Goal: Information Seeking & Learning: Compare options

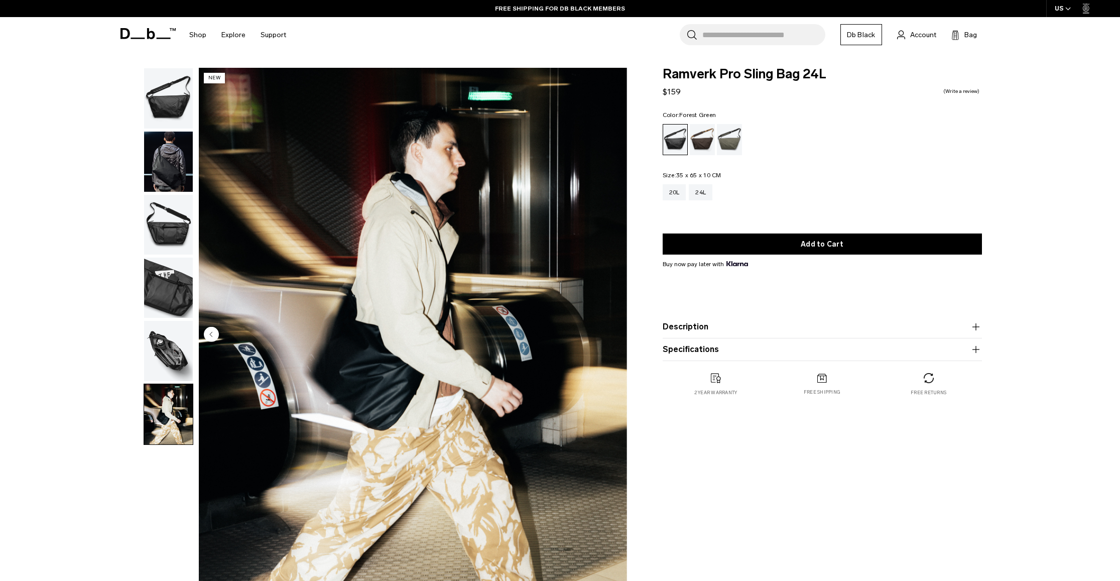
click at [714, 147] on div "Espresso" at bounding box center [703, 139] width 26 height 31
click at [726, 141] on div "Forest Green" at bounding box center [730, 139] width 26 height 31
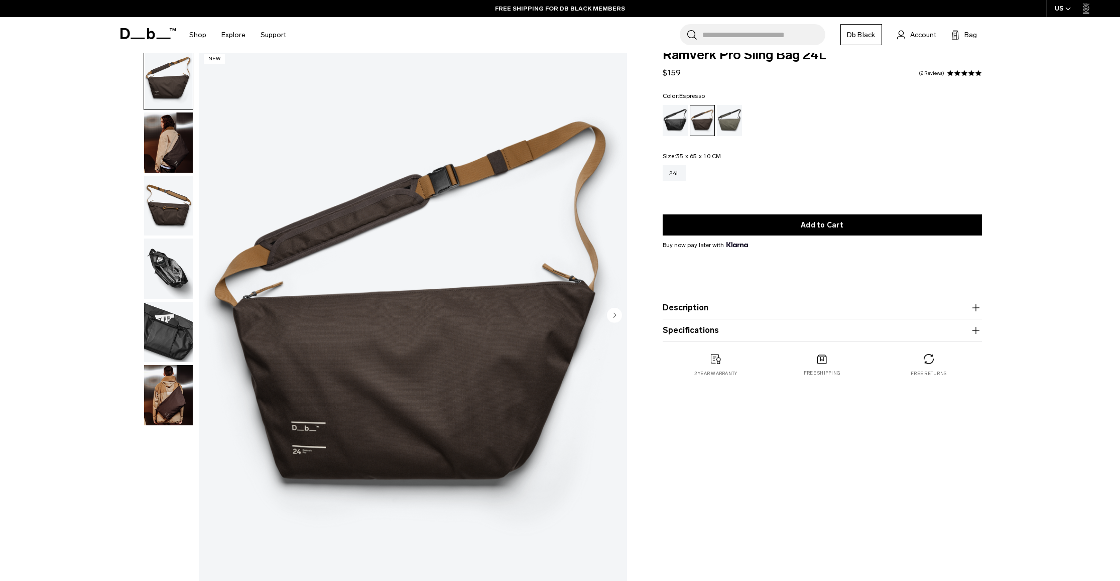
scroll to position [25, 0]
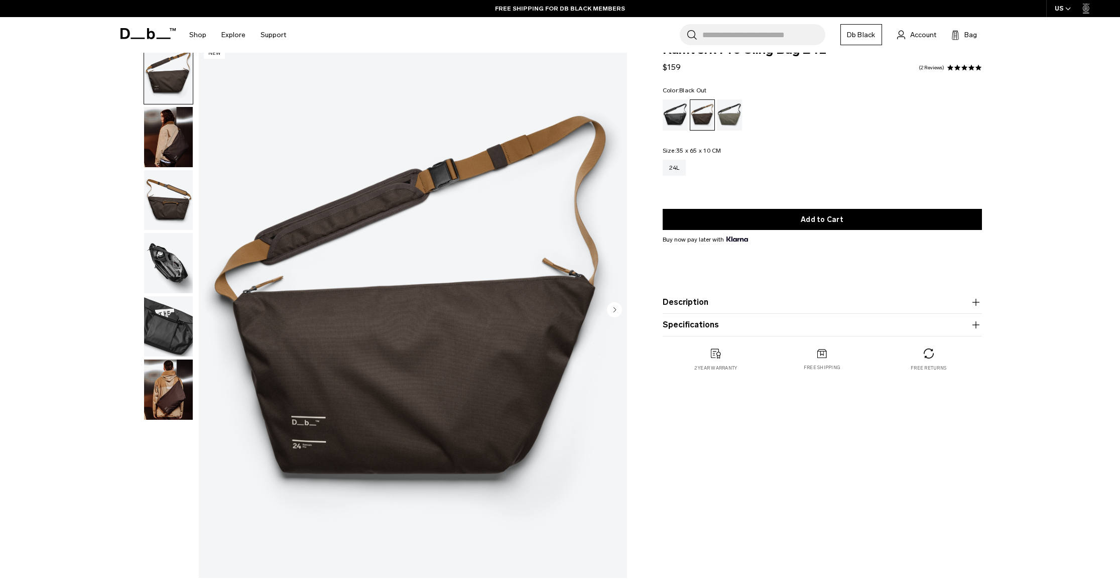
click at [678, 111] on div "Black Out" at bounding box center [676, 114] width 26 height 31
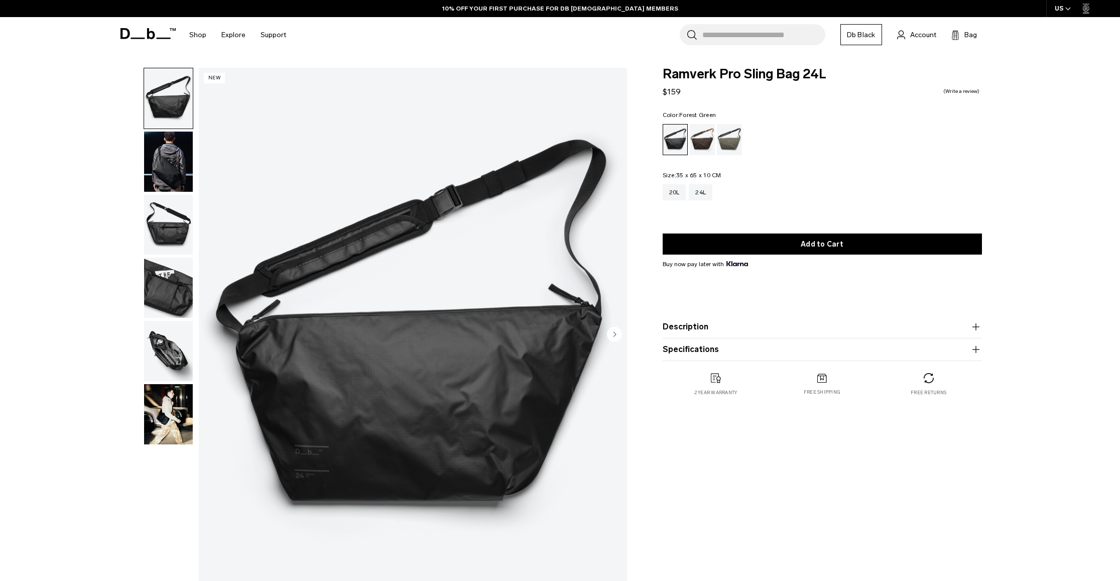
click at [732, 139] on div "Forest Green" at bounding box center [730, 139] width 26 height 31
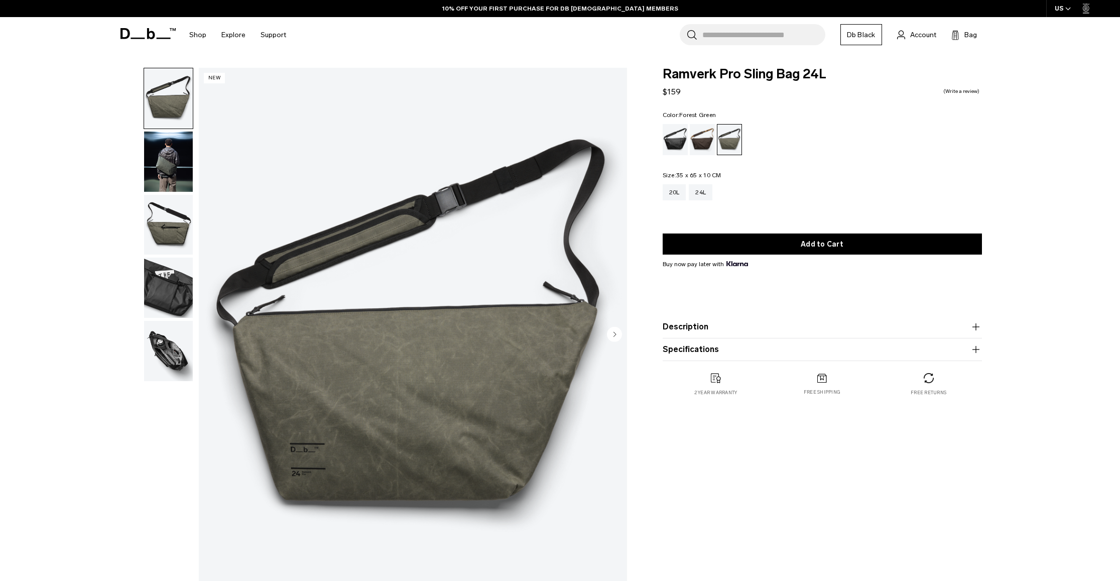
click at [700, 332] on button "Description" at bounding box center [822, 327] width 319 height 12
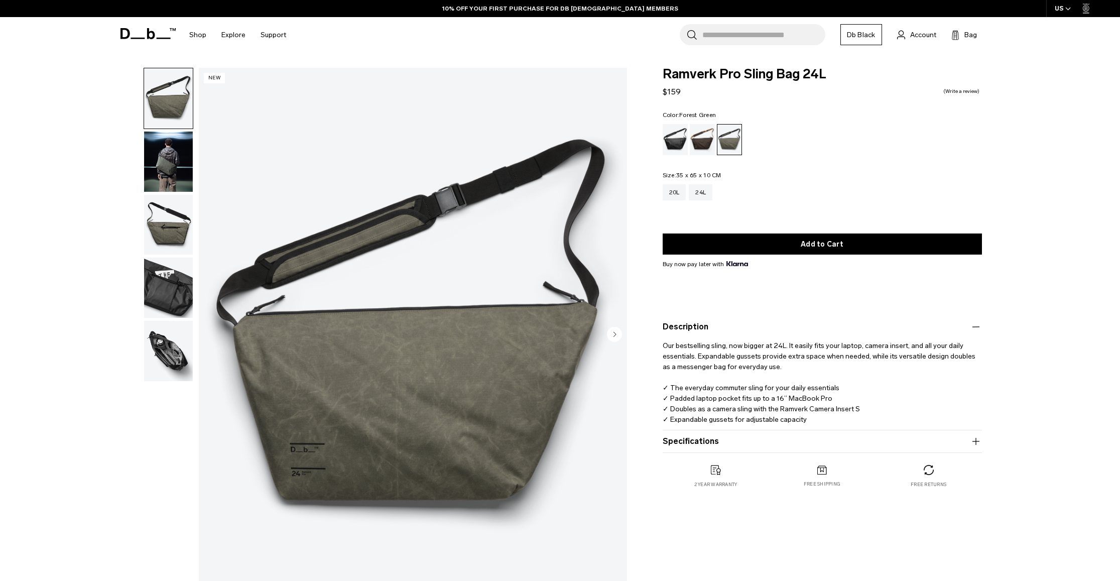
click at [738, 441] on button "Specifications" at bounding box center [822, 441] width 319 height 12
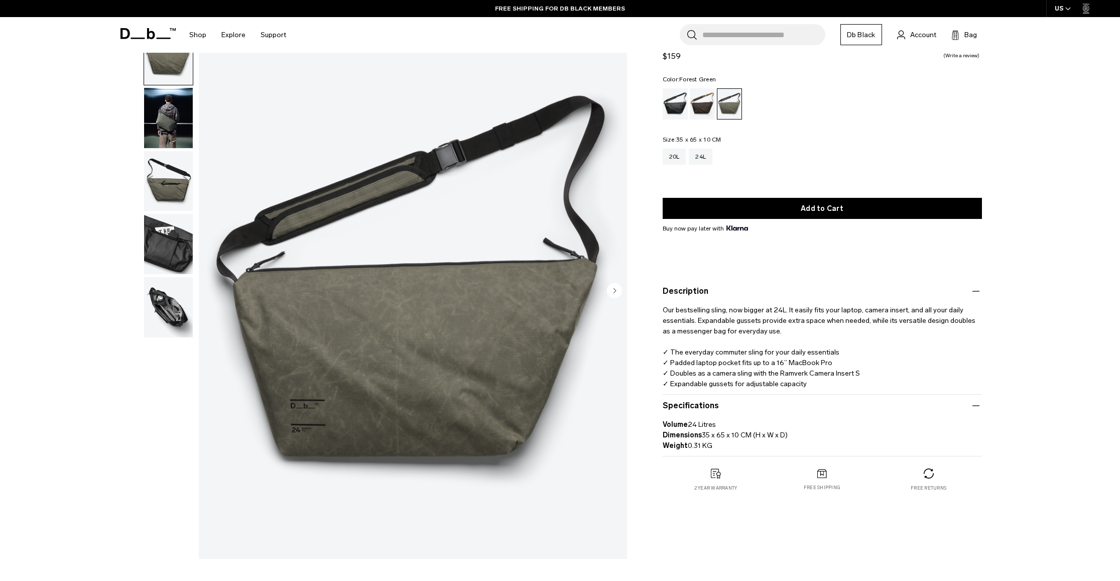
click at [359, 348] on img "1 / 5" at bounding box center [413, 291] width 428 height 535
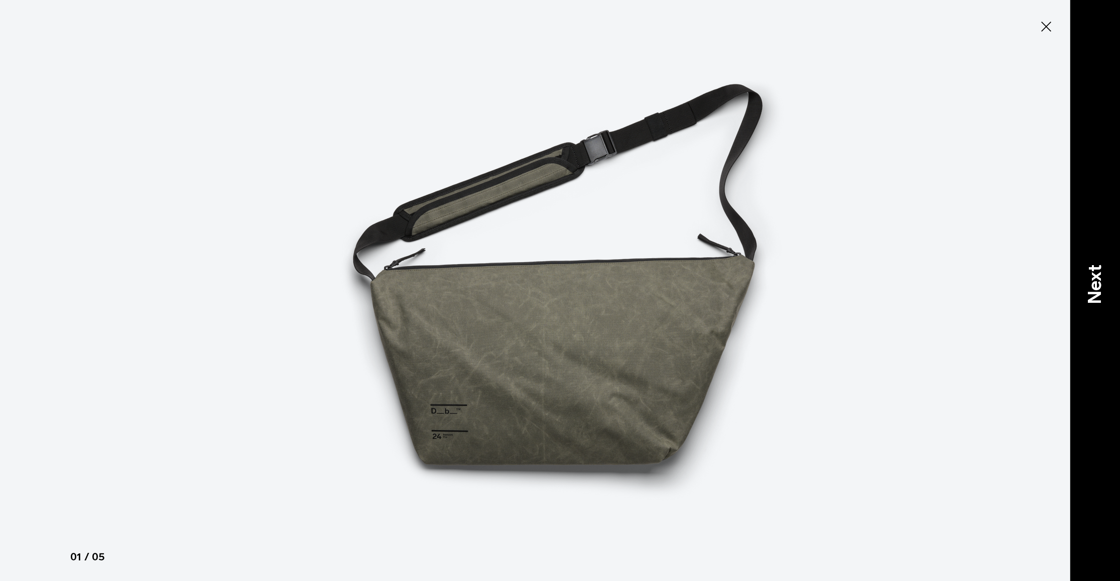
click at [1090, 285] on p "Next" at bounding box center [1094, 285] width 27 height 40
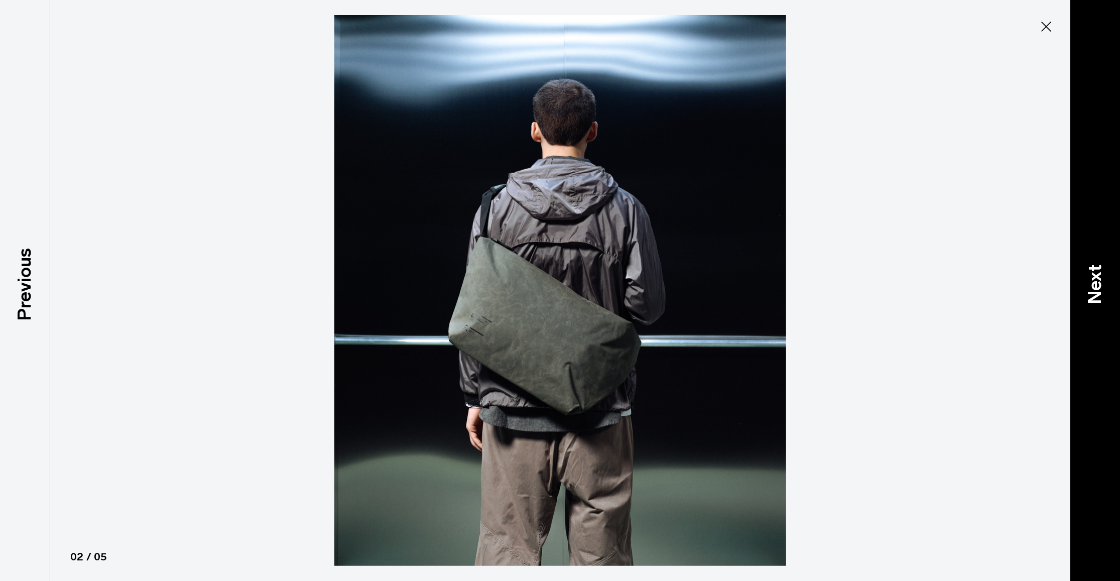
click at [1090, 285] on p "Next" at bounding box center [1094, 285] width 27 height 40
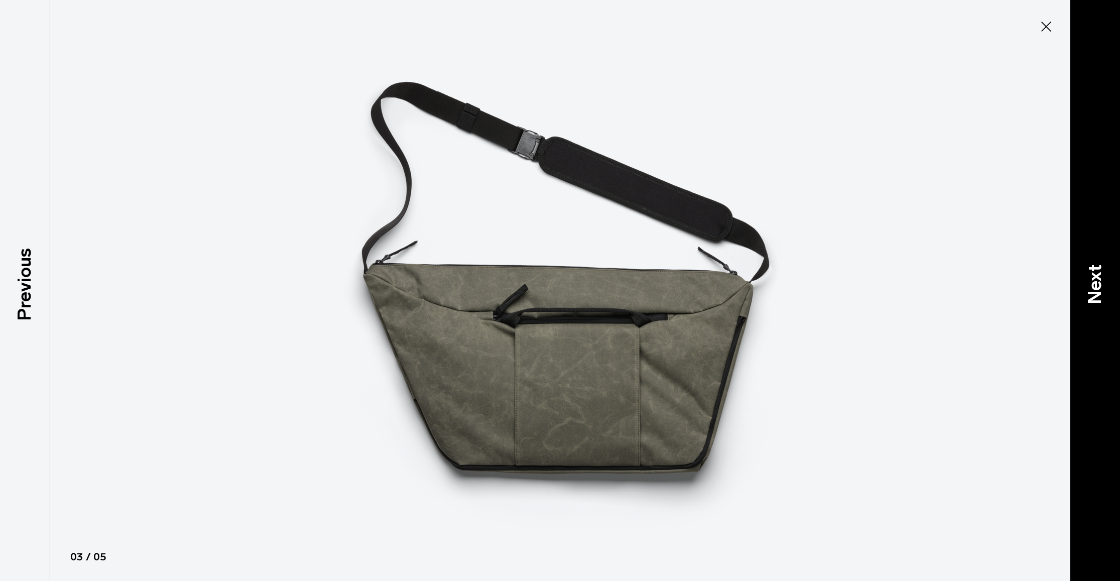
click at [1090, 285] on p "Next" at bounding box center [1094, 285] width 27 height 40
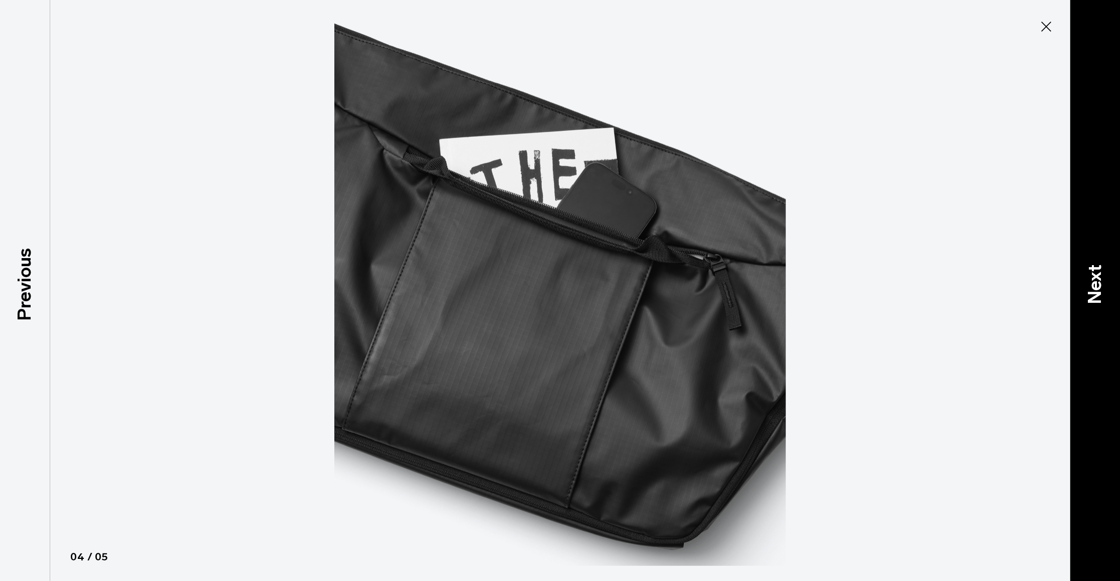
click at [1090, 285] on p "Next" at bounding box center [1094, 285] width 27 height 40
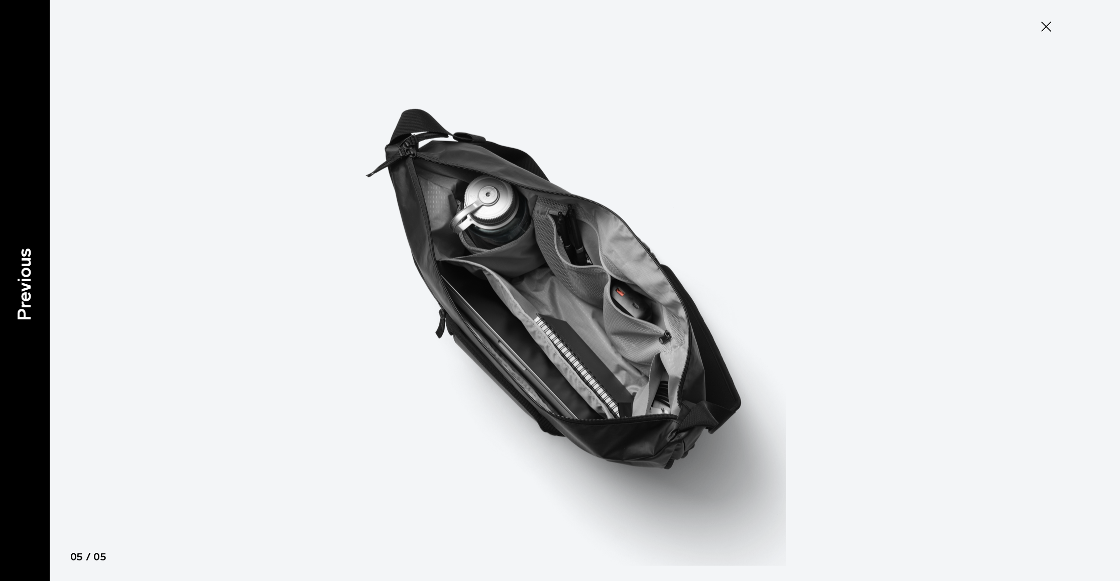
click at [42, 277] on div "Previous" at bounding box center [25, 290] width 50 height 581
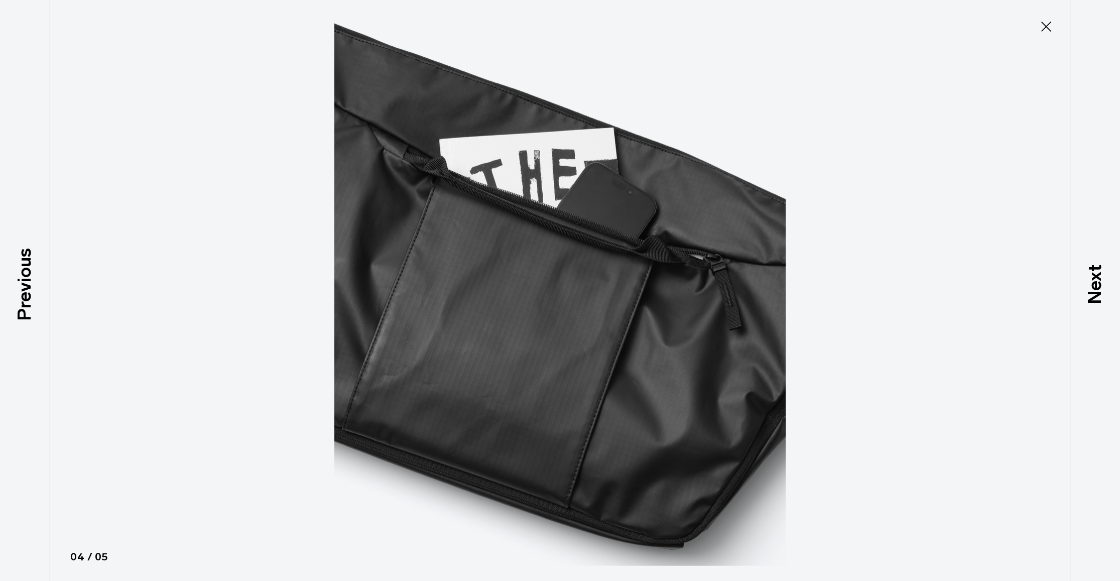
click at [1052, 29] on icon at bounding box center [1046, 27] width 16 height 16
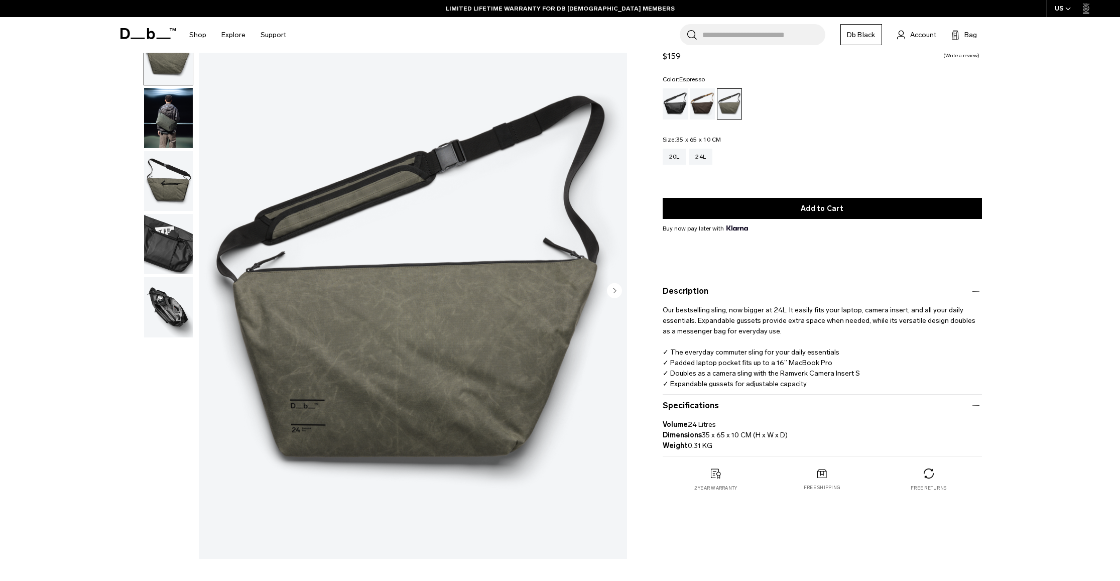
click at [710, 108] on div "Espresso" at bounding box center [703, 103] width 26 height 31
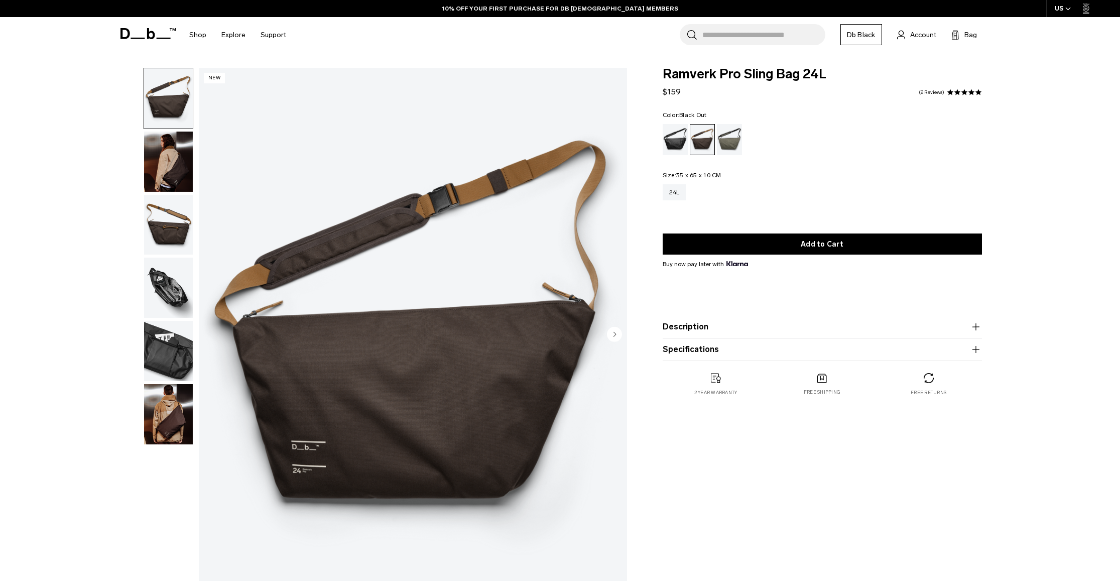
click at [664, 144] on div "Black Out" at bounding box center [676, 139] width 26 height 31
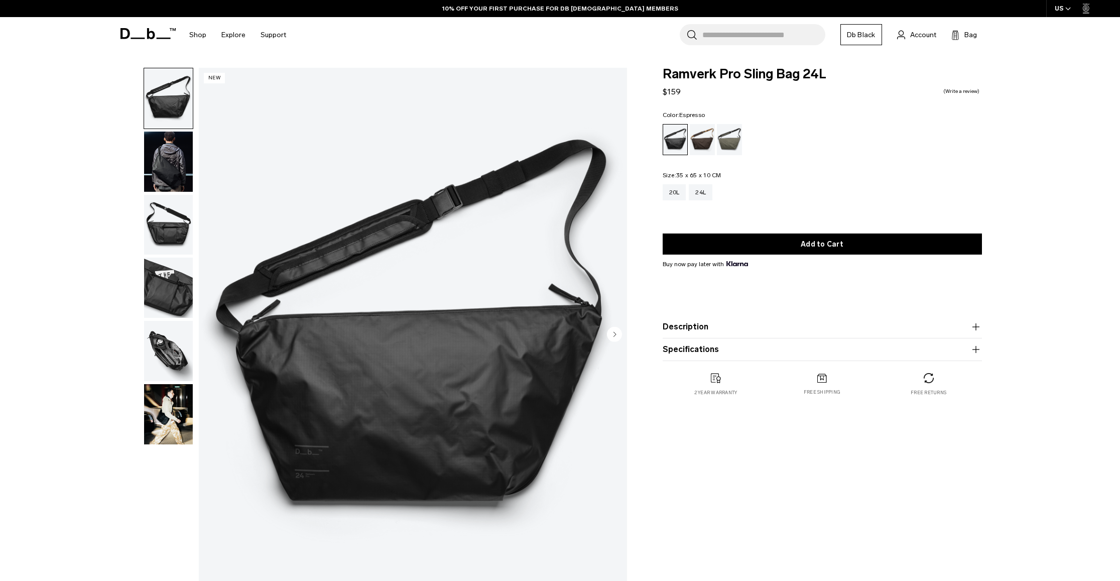
click at [699, 143] on div "Espresso" at bounding box center [703, 139] width 26 height 31
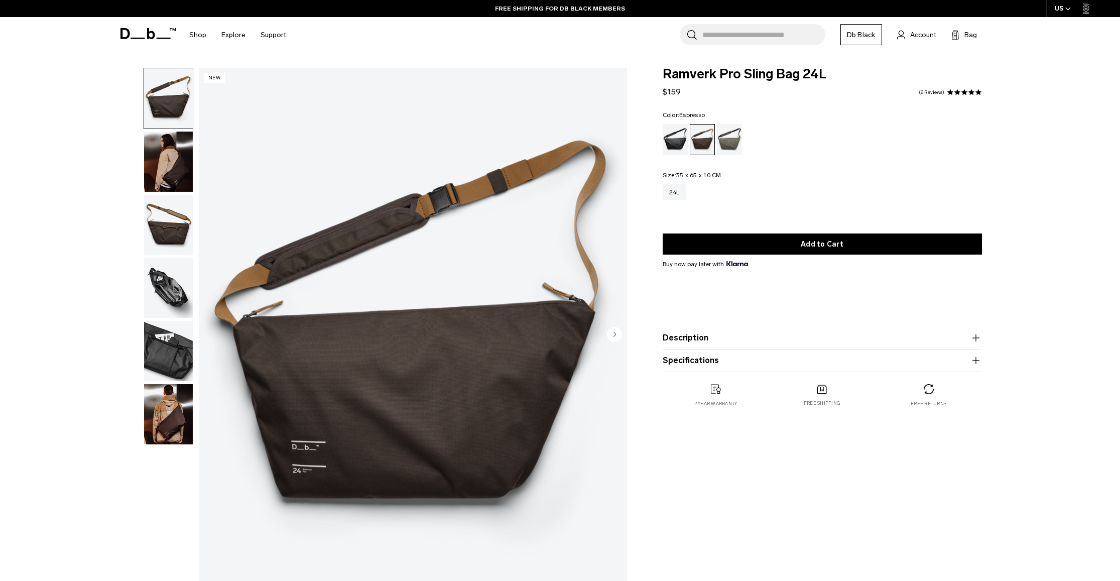
click at [154, 165] on img "button" at bounding box center [168, 162] width 49 height 60
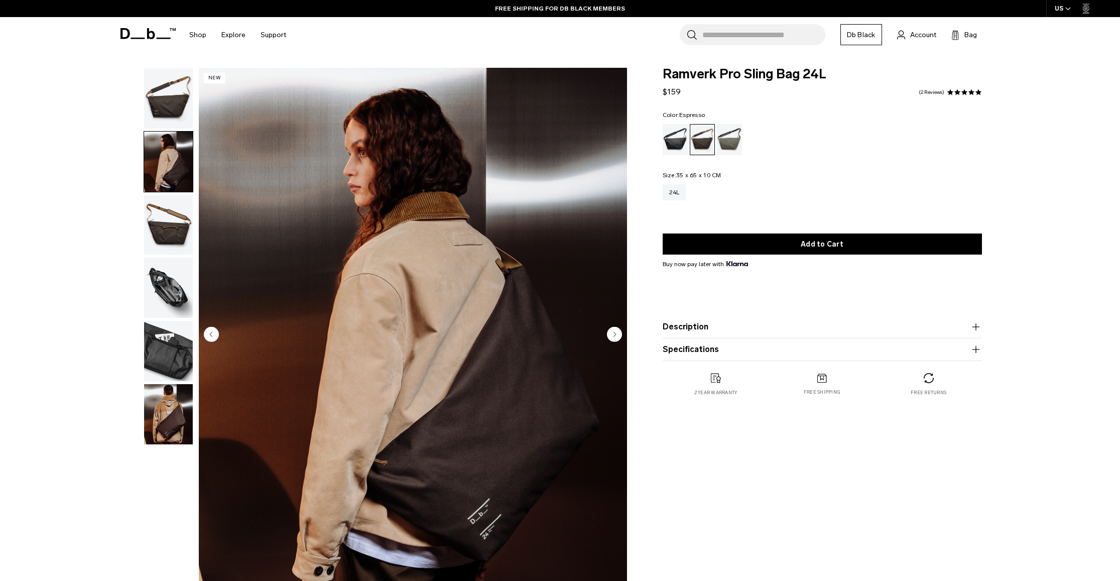
click at [178, 356] on img "button" at bounding box center [168, 351] width 49 height 60
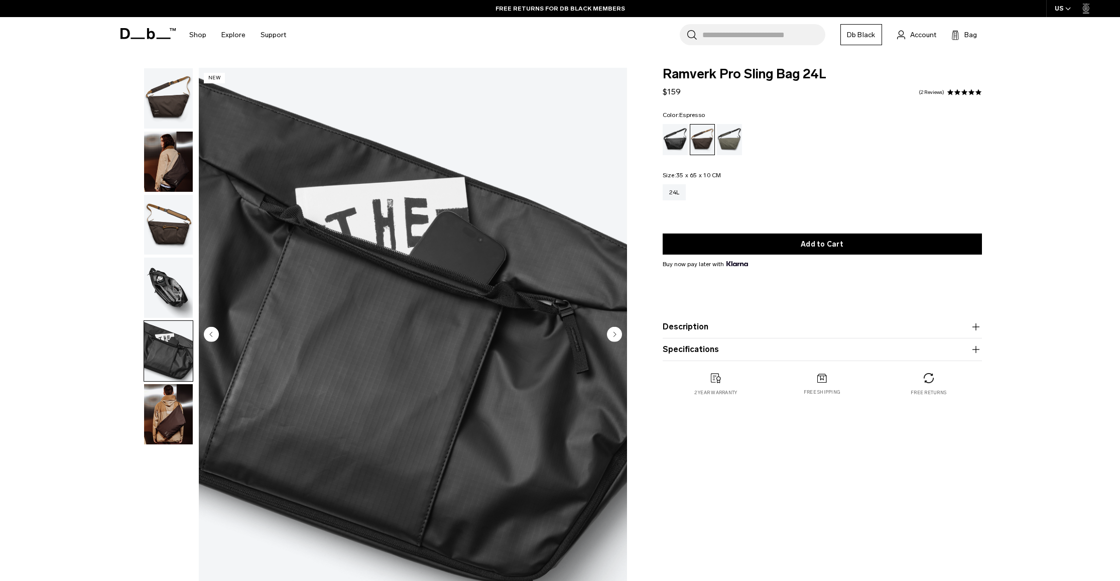
click at [165, 301] on img "button" at bounding box center [168, 287] width 49 height 60
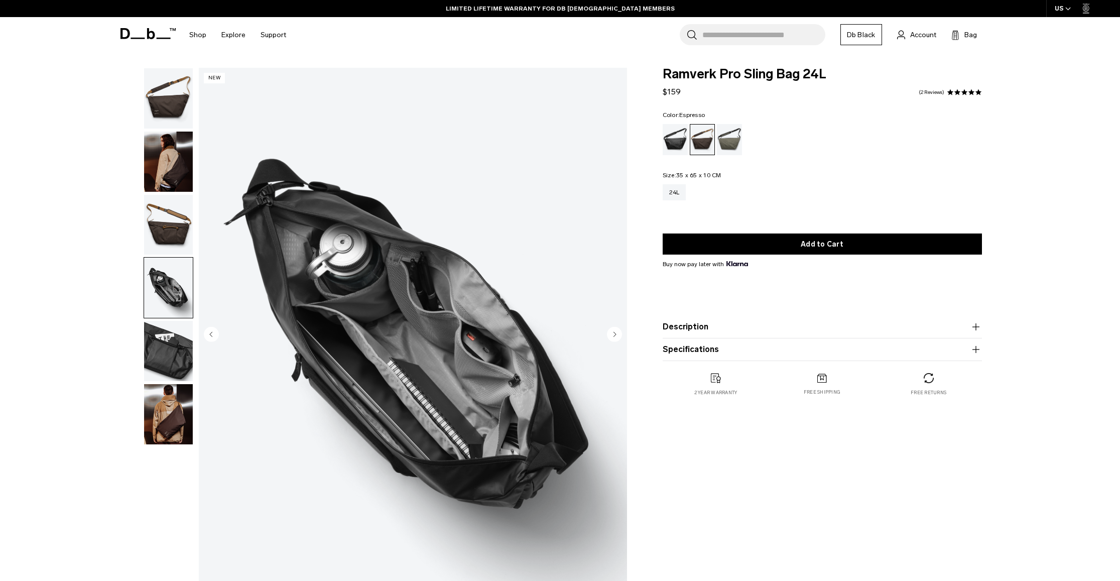
click at [163, 168] on img "button" at bounding box center [168, 162] width 49 height 60
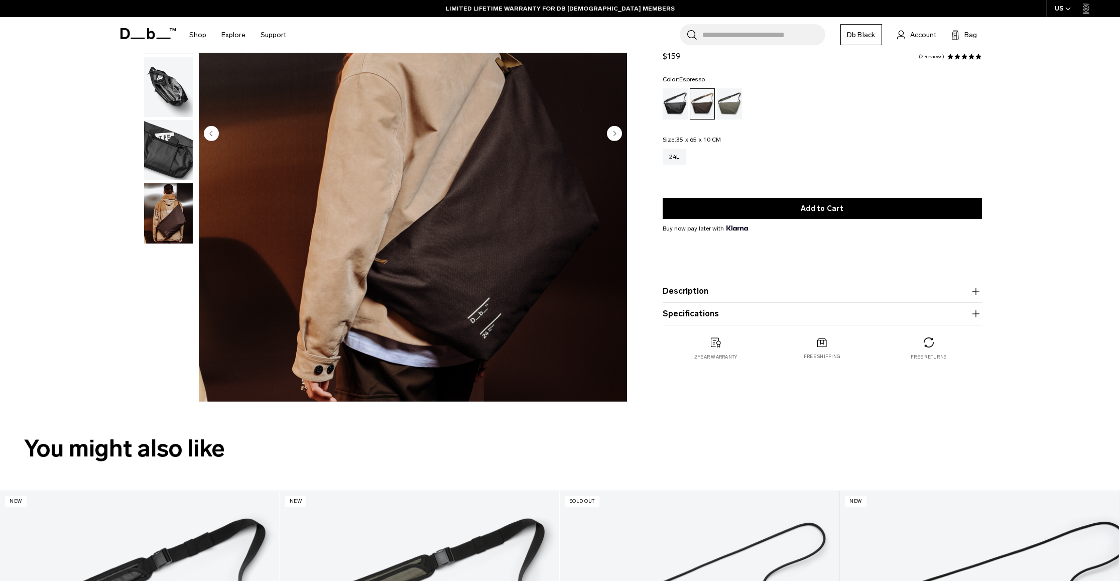
scroll to position [425, 0]
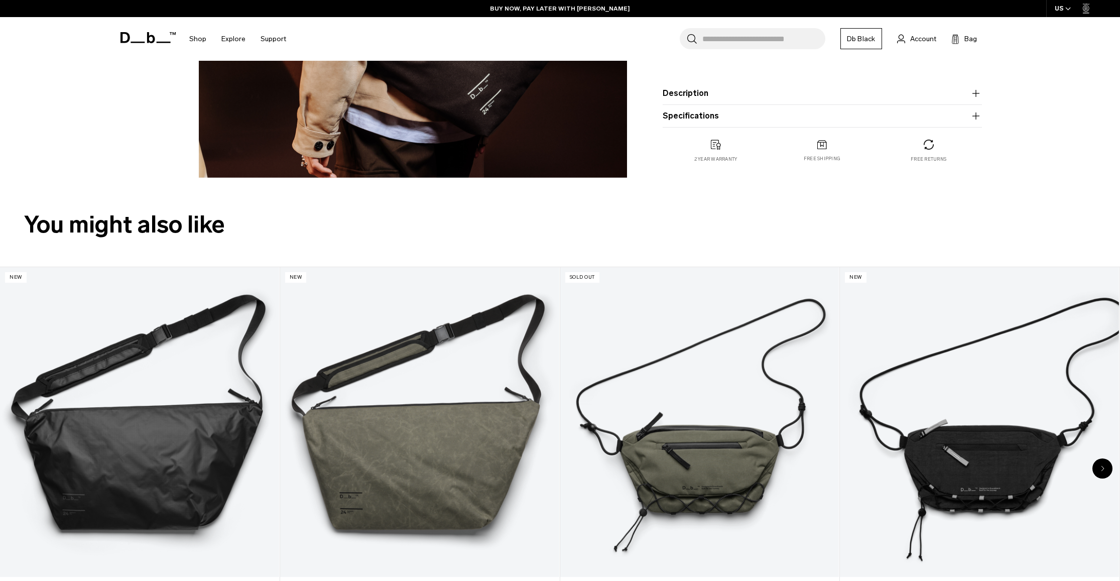
drag, startPoint x: 692, startPoint y: 94, endPoint x: 695, endPoint y: 104, distance: 10.3
click at [692, 94] on button "Description" at bounding box center [822, 93] width 319 height 12
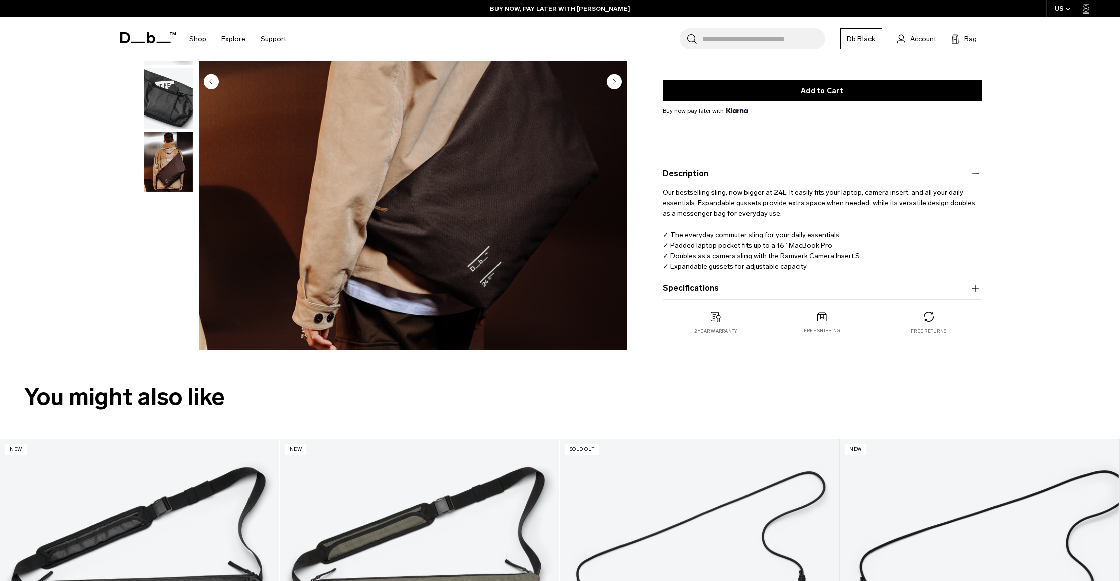
scroll to position [249, 0]
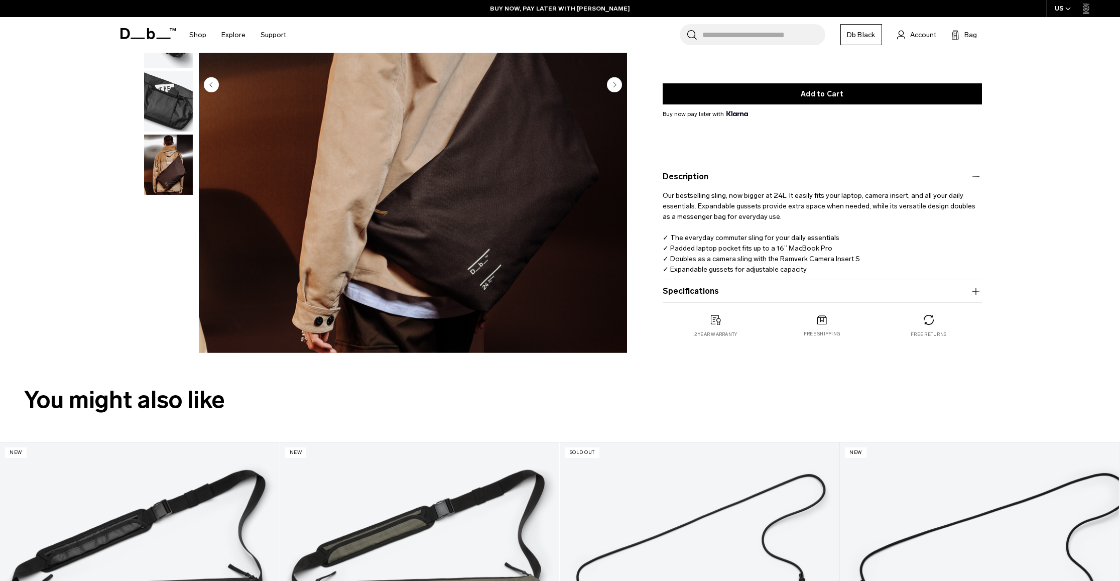
drag, startPoint x: 181, startPoint y: 111, endPoint x: 178, endPoint y: 174, distance: 62.8
click at [181, 112] on img "button" at bounding box center [168, 101] width 49 height 60
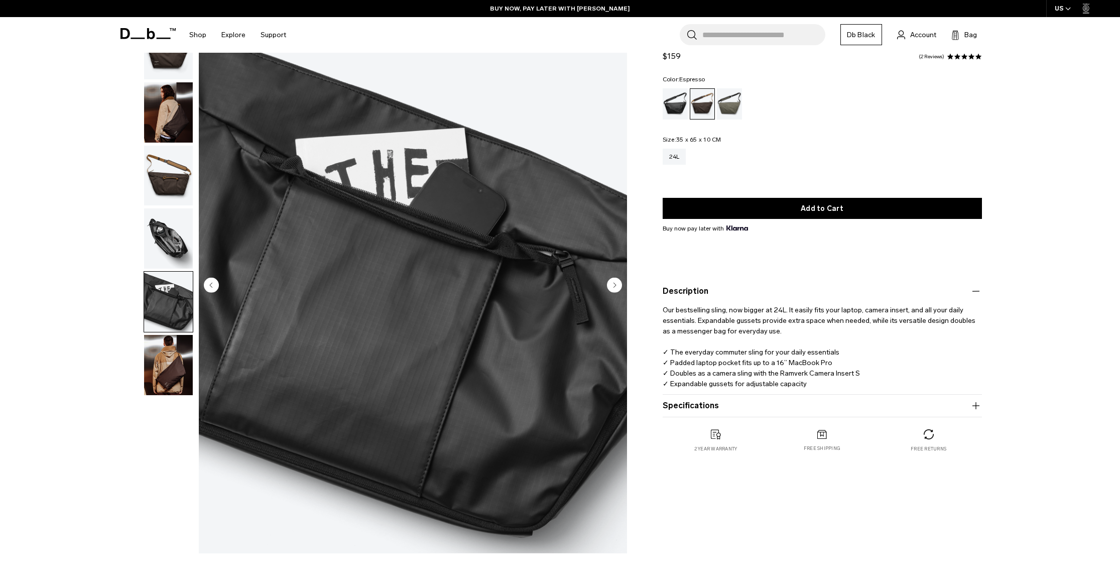
scroll to position [43, 0]
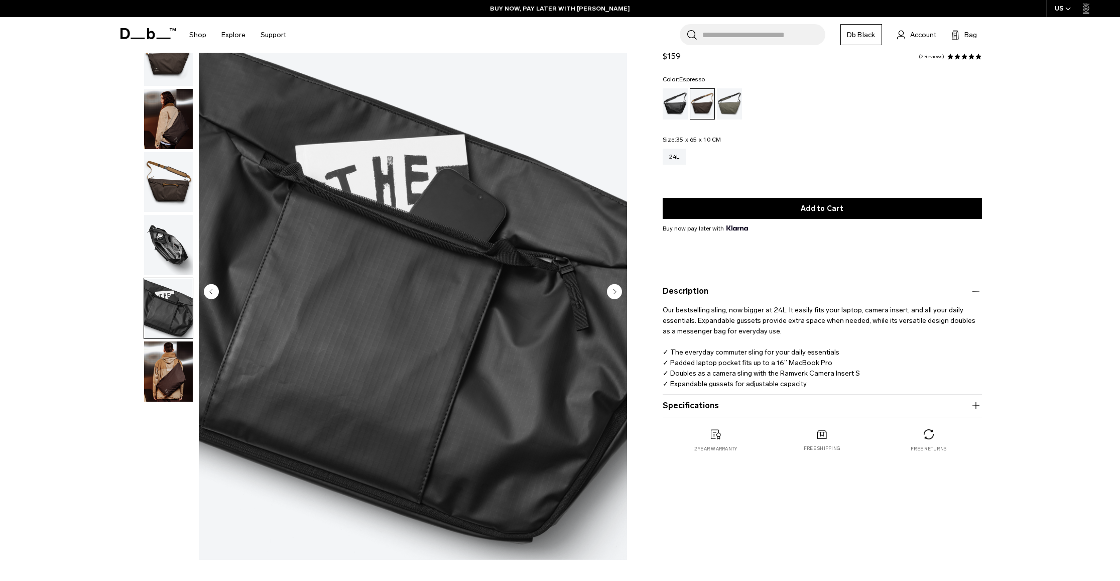
click at [182, 115] on img "button" at bounding box center [168, 119] width 49 height 60
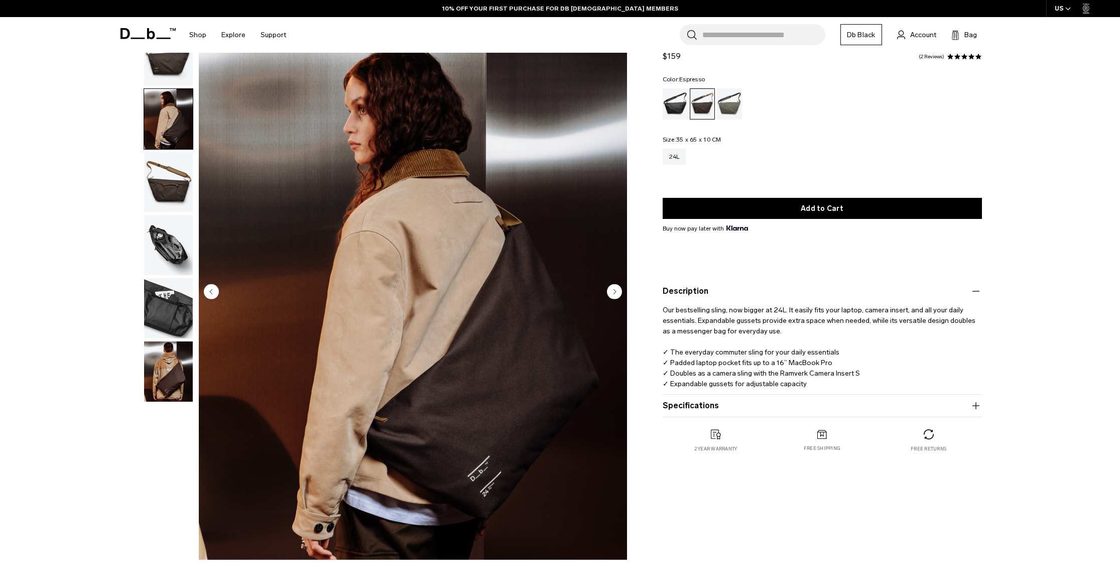
click at [182, 206] on img "button" at bounding box center [168, 182] width 49 height 60
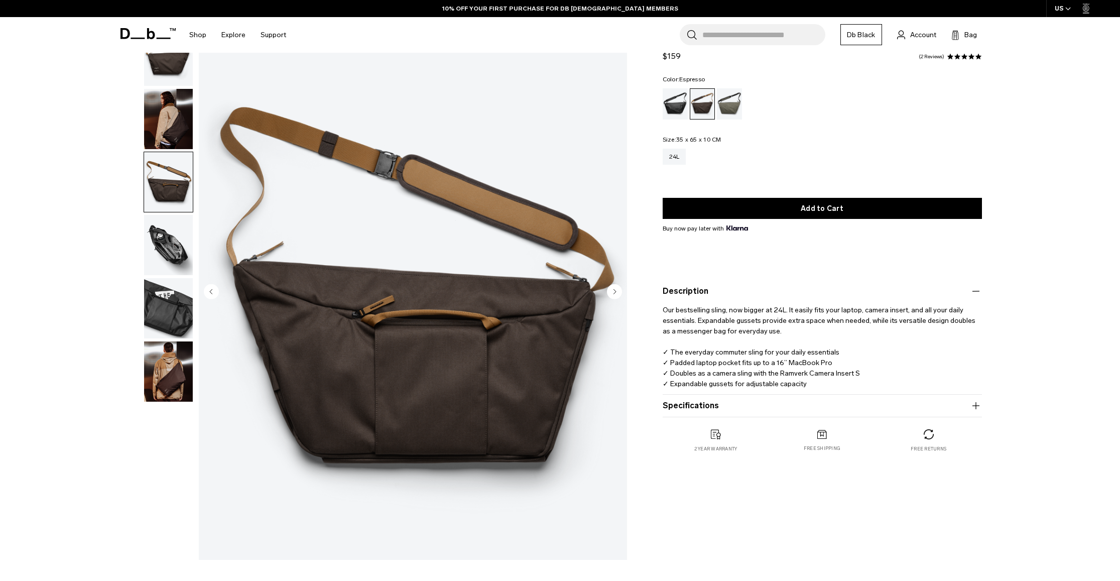
click at [174, 114] on img "button" at bounding box center [168, 119] width 49 height 60
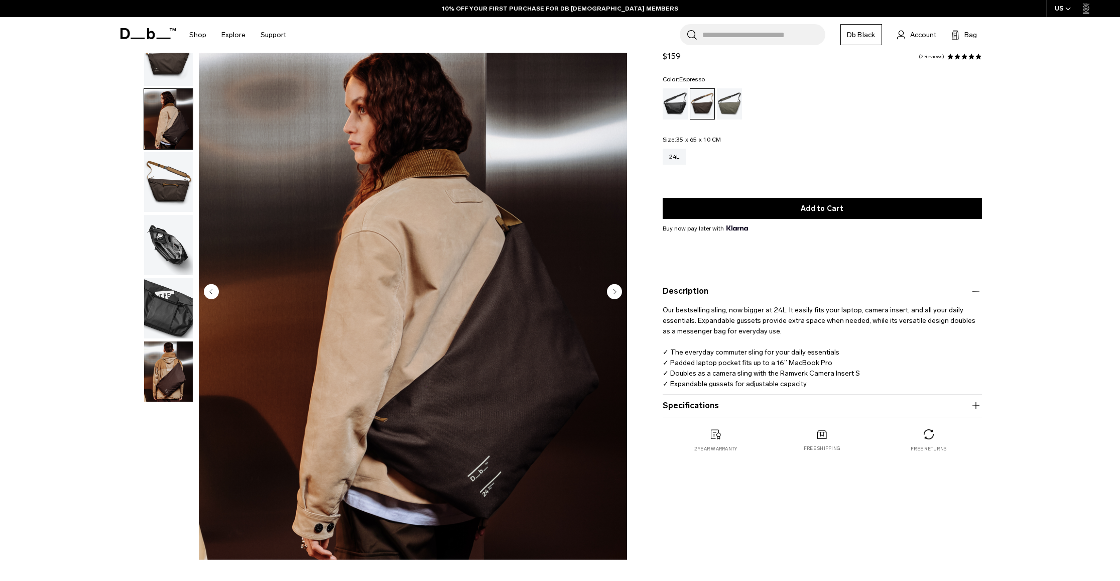
click at [169, 77] on img "button" at bounding box center [168, 56] width 49 height 60
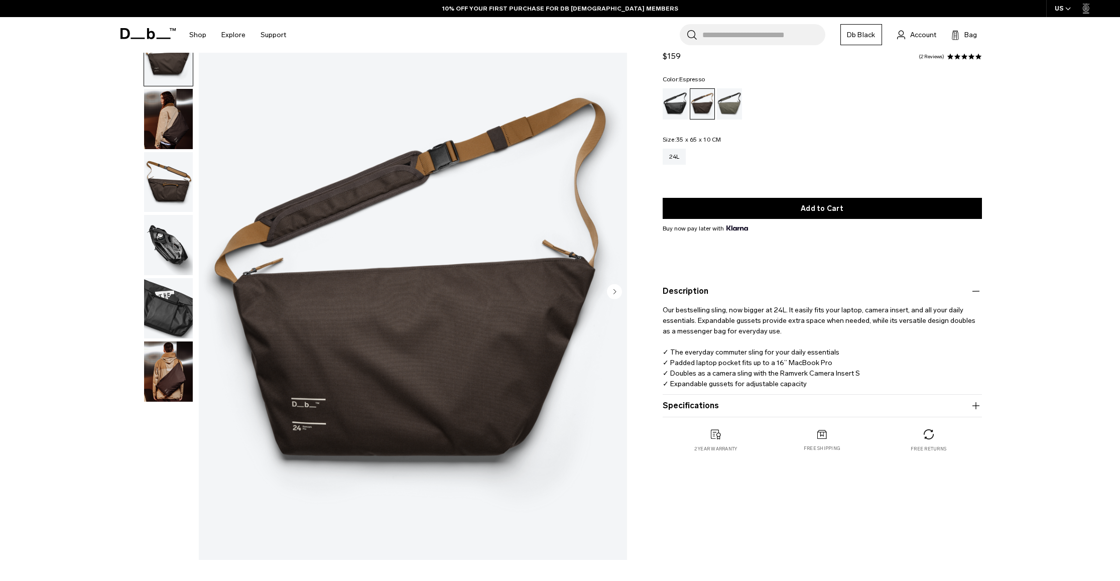
scroll to position [0, 0]
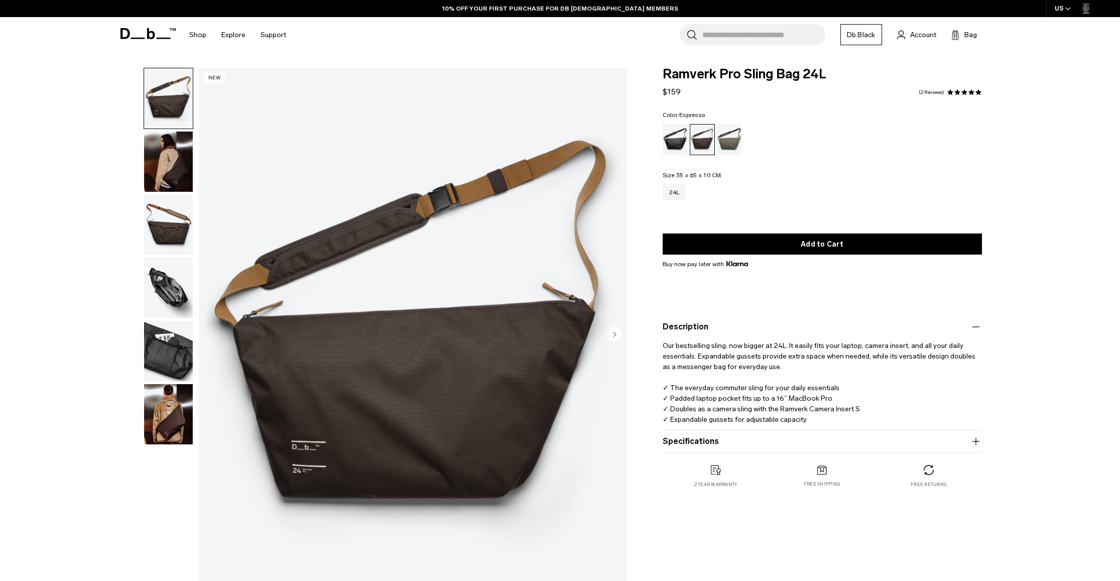
click at [176, 170] on img "button" at bounding box center [168, 162] width 49 height 60
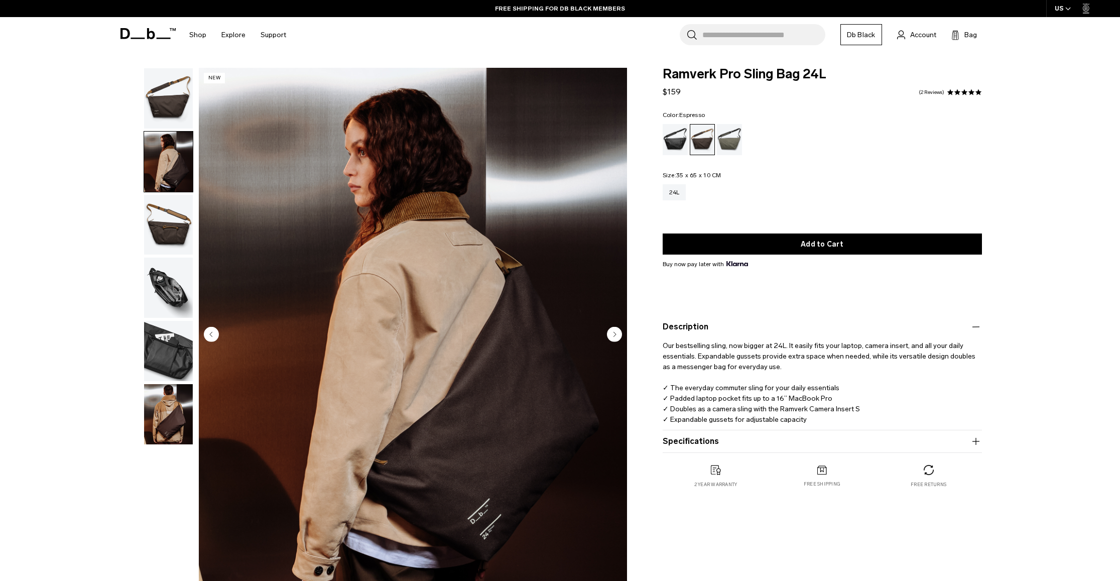
click at [164, 206] on img "button" at bounding box center [168, 225] width 49 height 60
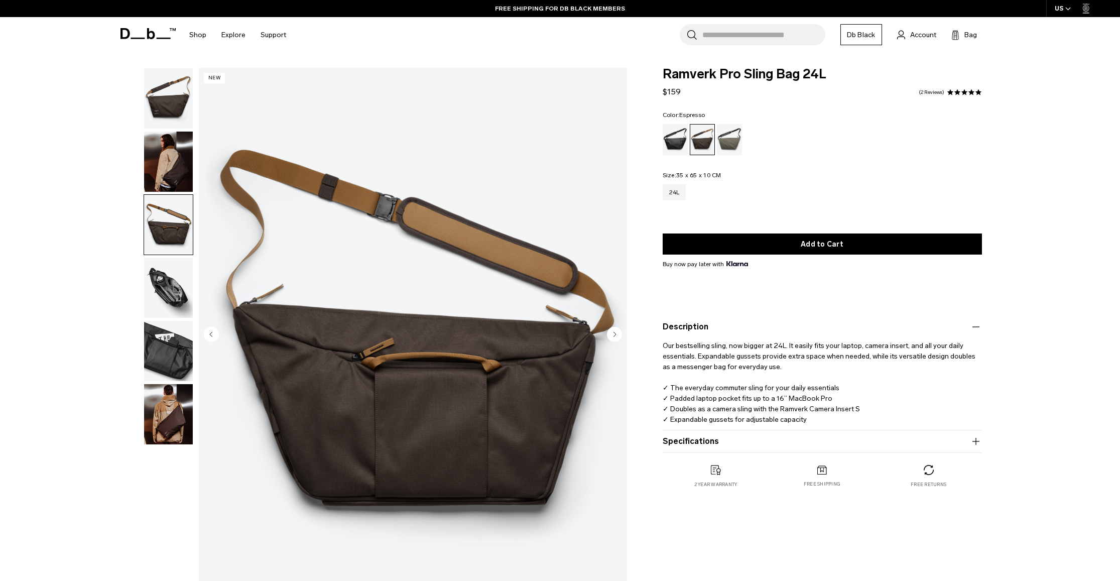
click at [175, 155] on img "button" at bounding box center [168, 162] width 49 height 60
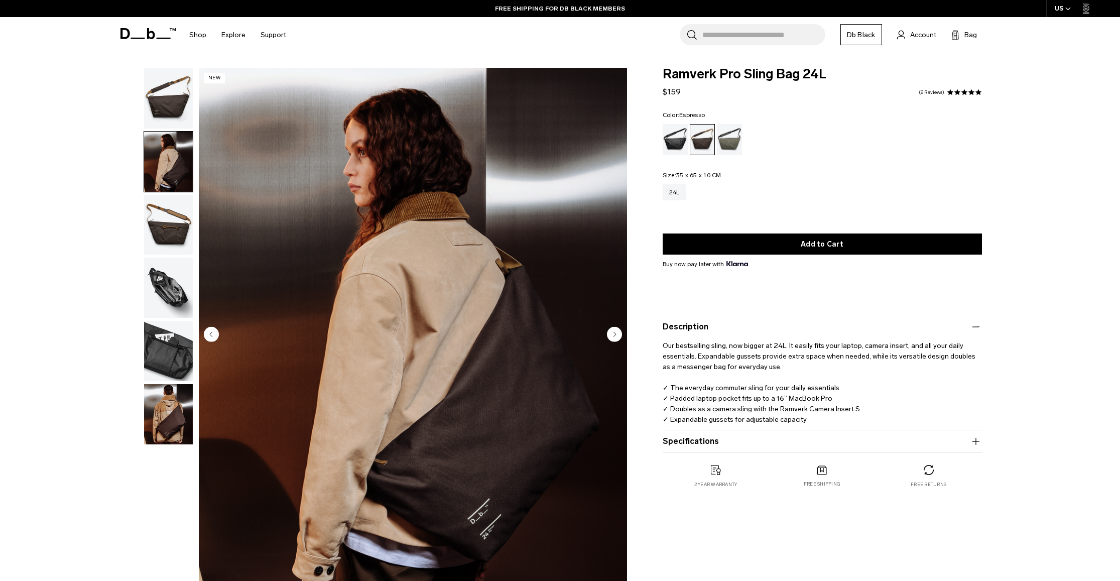
click at [163, 255] on ul at bounding box center [169, 256] width 50 height 377
click at [168, 405] on img "button" at bounding box center [168, 414] width 49 height 60
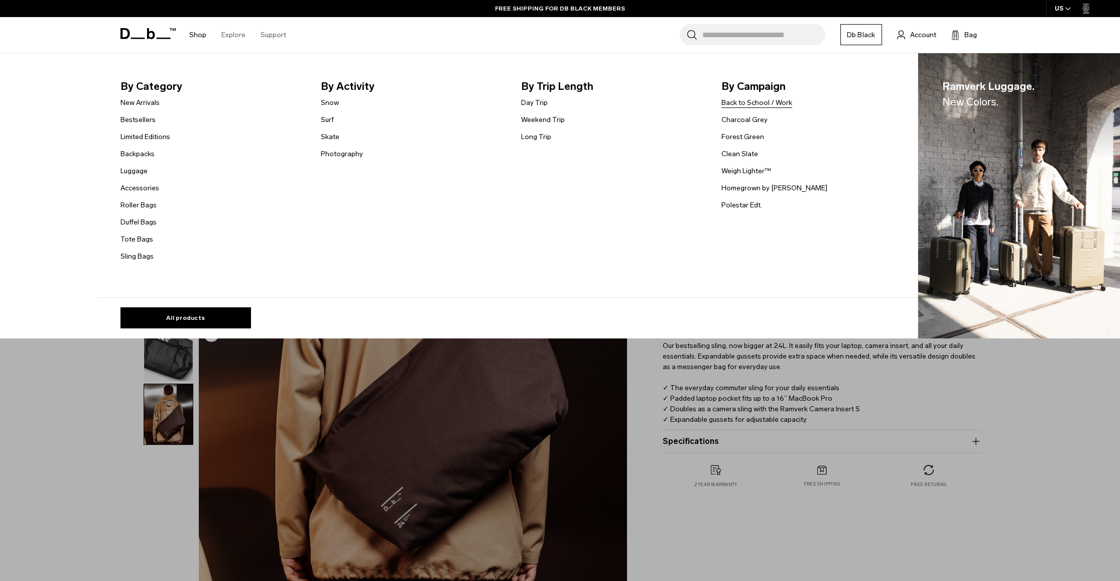
click at [769, 102] on link "Back to School / Work" at bounding box center [756, 102] width 71 height 11
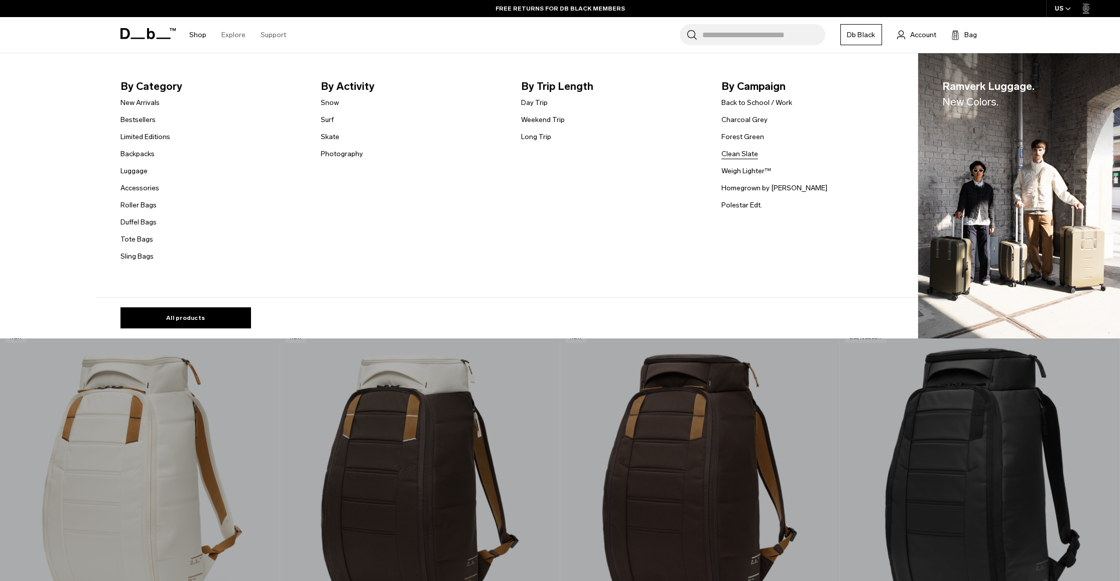
click at [738, 157] on link "Clean Slate" at bounding box center [739, 154] width 37 height 11
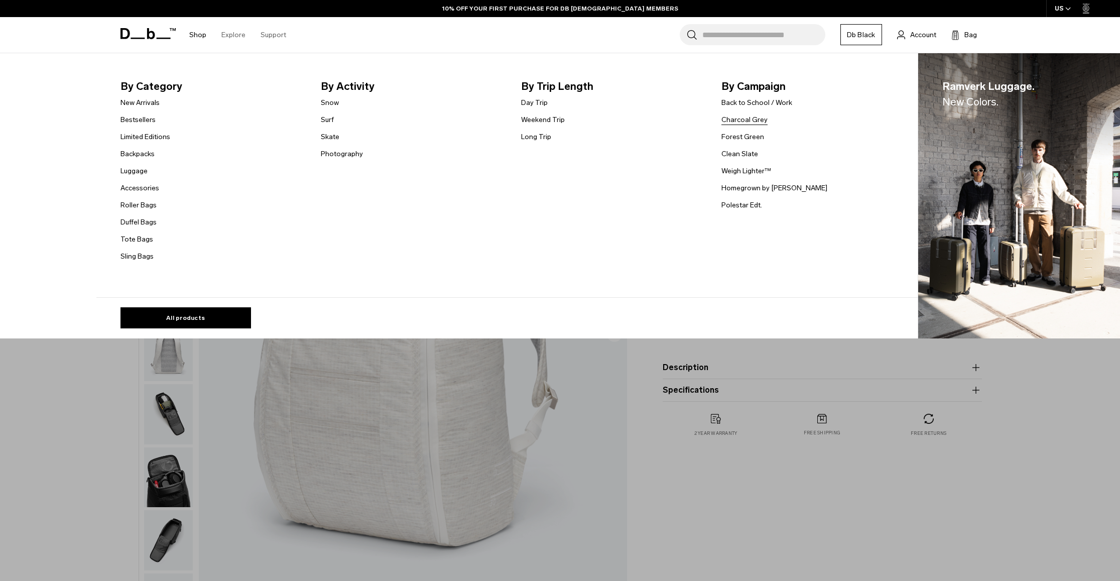
click at [745, 122] on link "Charcoal Grey" at bounding box center [744, 119] width 46 height 11
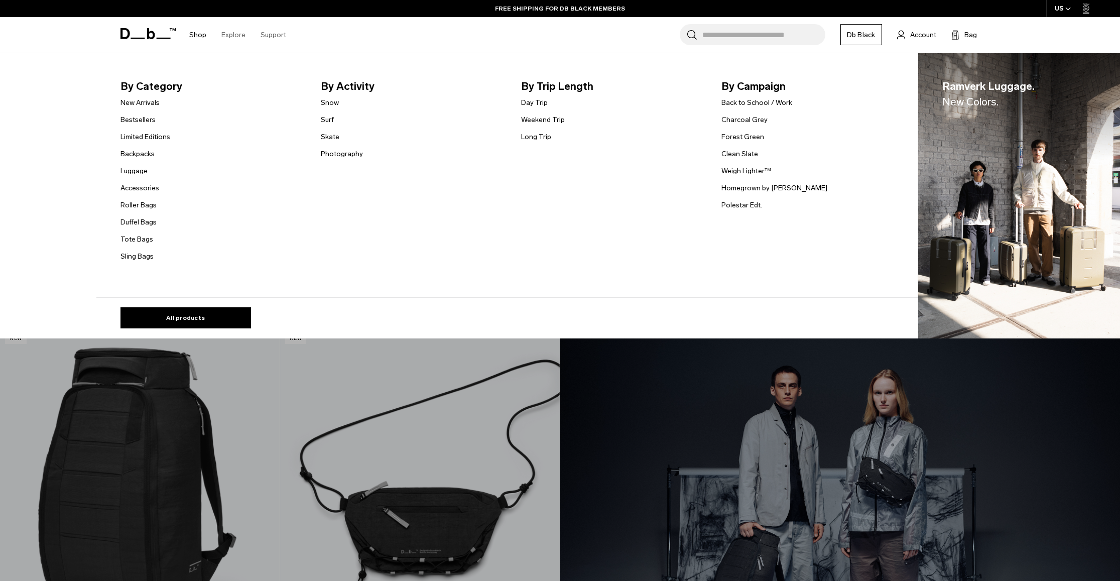
scroll to position [38, 0]
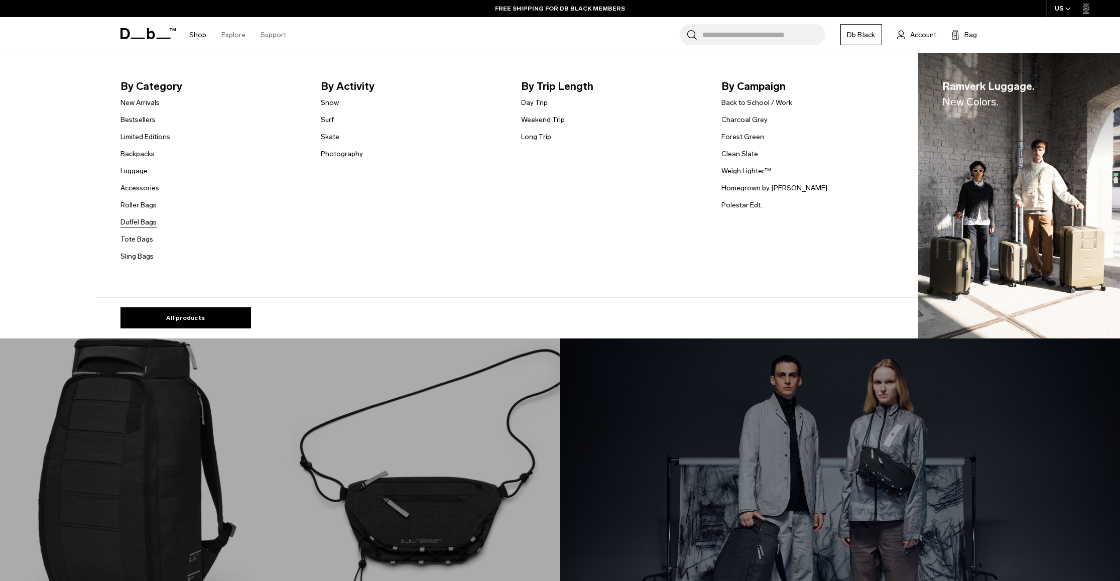
click at [142, 223] on link "Duffel Bags" at bounding box center [138, 222] width 36 height 11
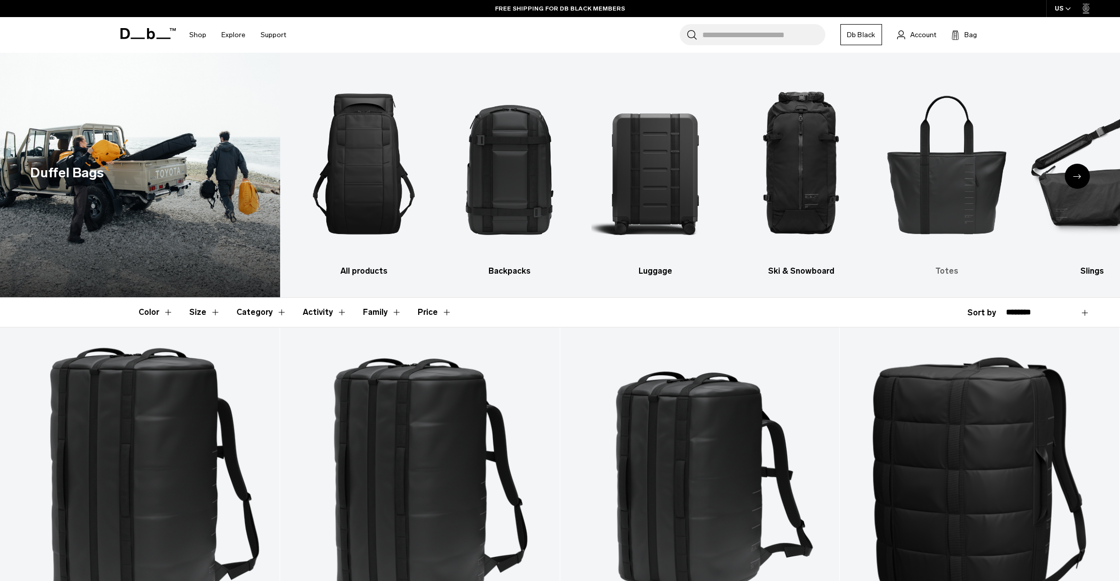
click at [952, 199] on img "5 / 10" at bounding box center [946, 164] width 128 height 192
click at [924, 226] on img "5 / 10" at bounding box center [946, 164] width 128 height 192
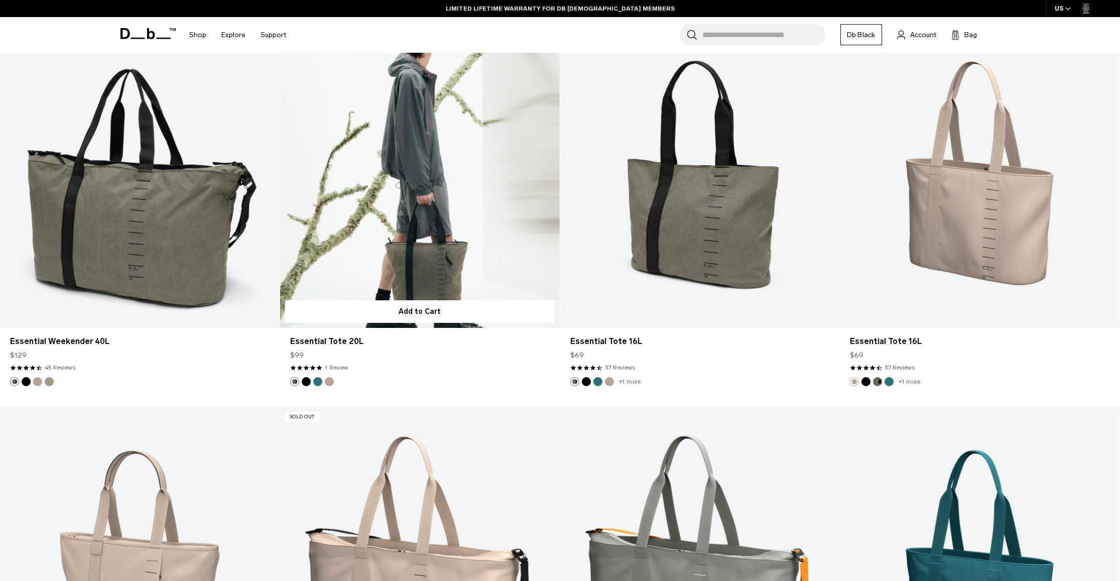
scroll to position [701, 0]
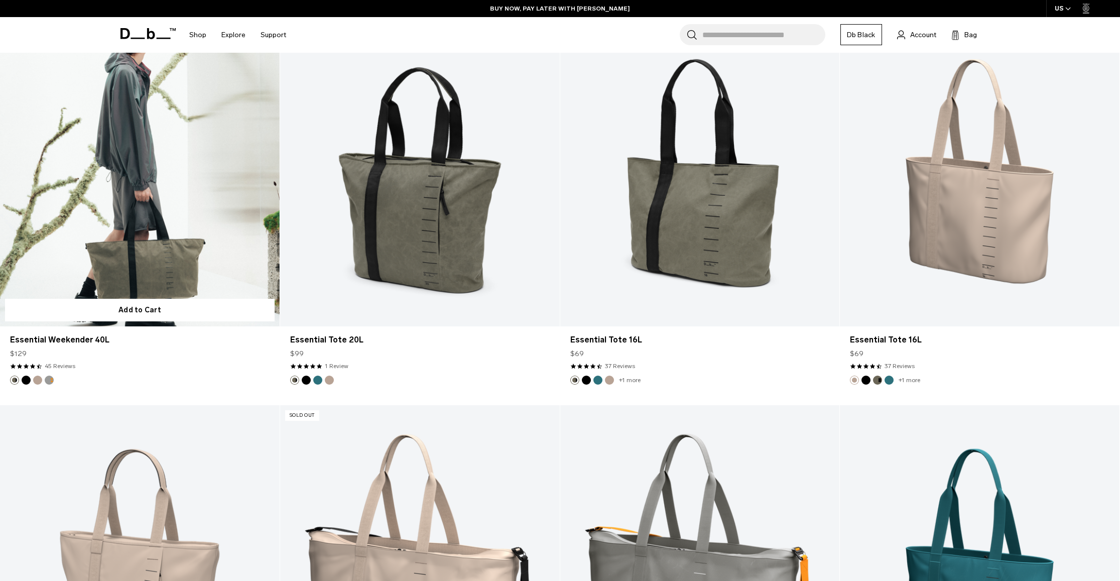
click at [169, 217] on link "Essential Weekender 40L" at bounding box center [140, 171] width 280 height 311
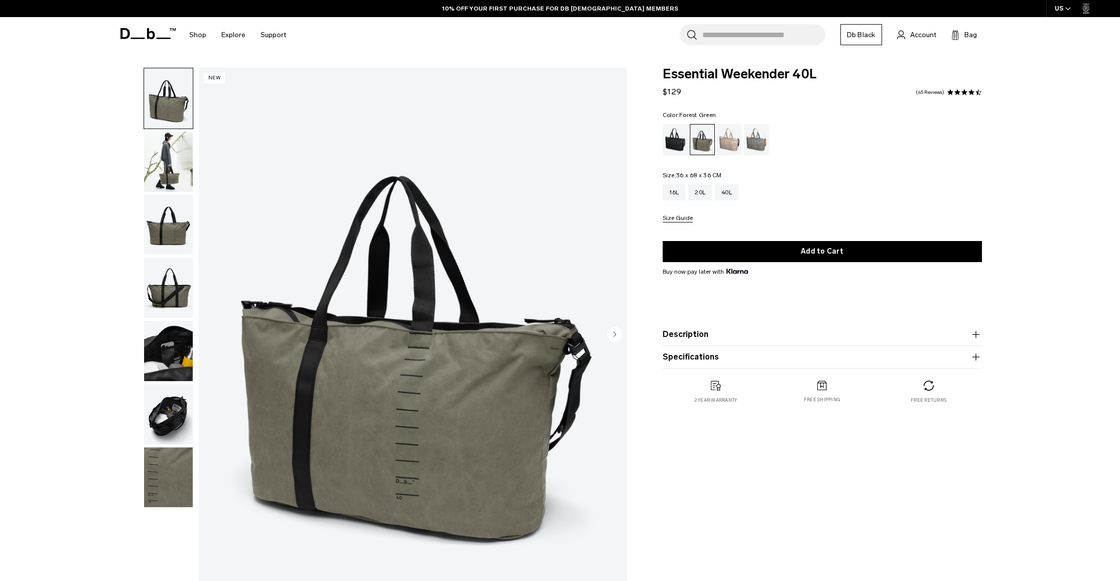
click at [172, 354] on img "button" at bounding box center [168, 351] width 49 height 60
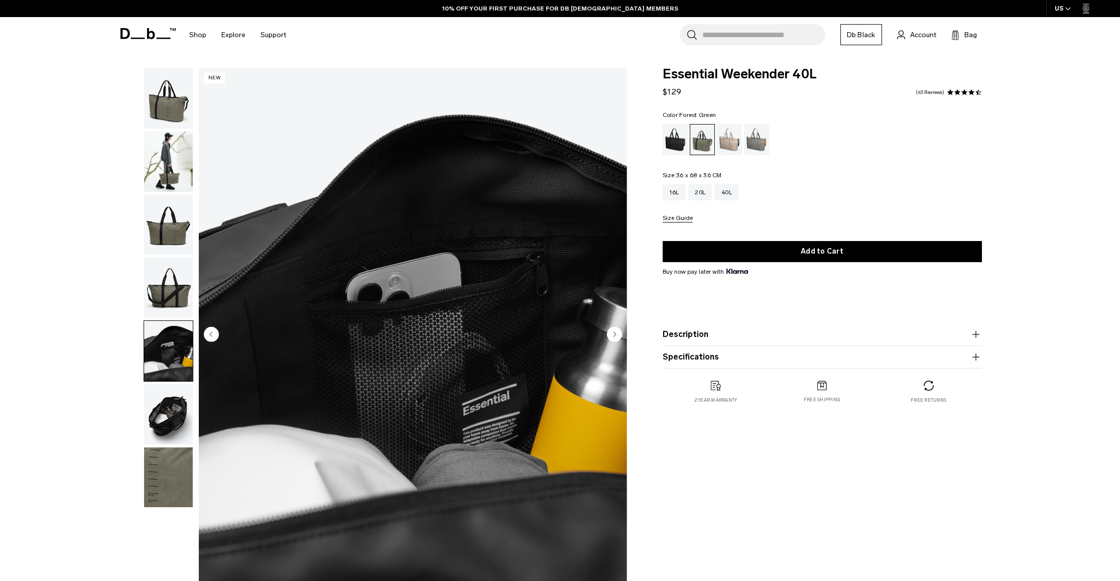
click at [173, 280] on img "button" at bounding box center [168, 287] width 49 height 60
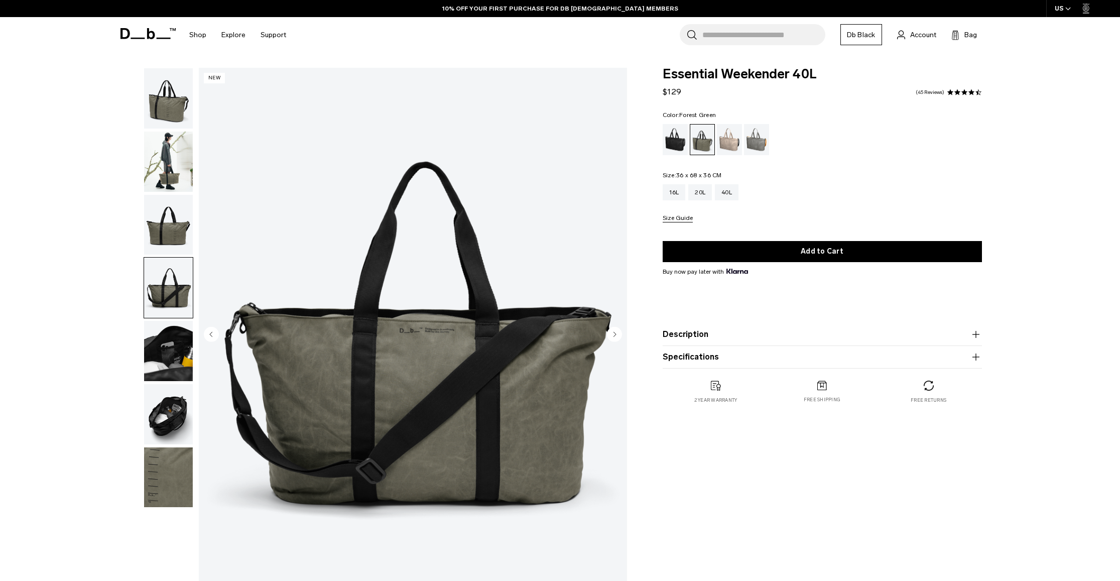
click at [171, 472] on img "button" at bounding box center [168, 477] width 49 height 60
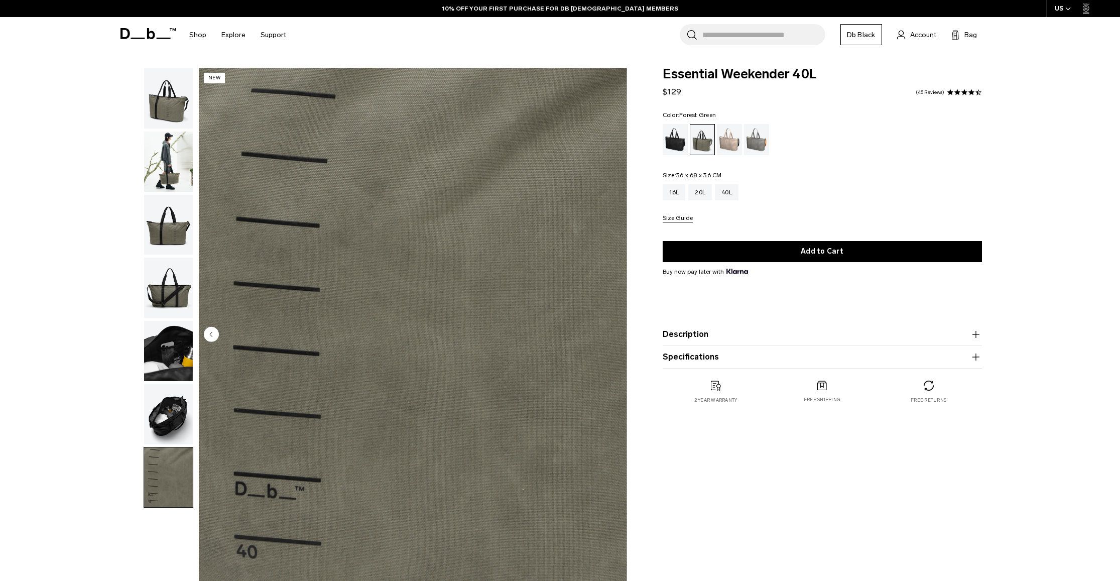
click at [173, 417] on img "button" at bounding box center [168, 414] width 49 height 60
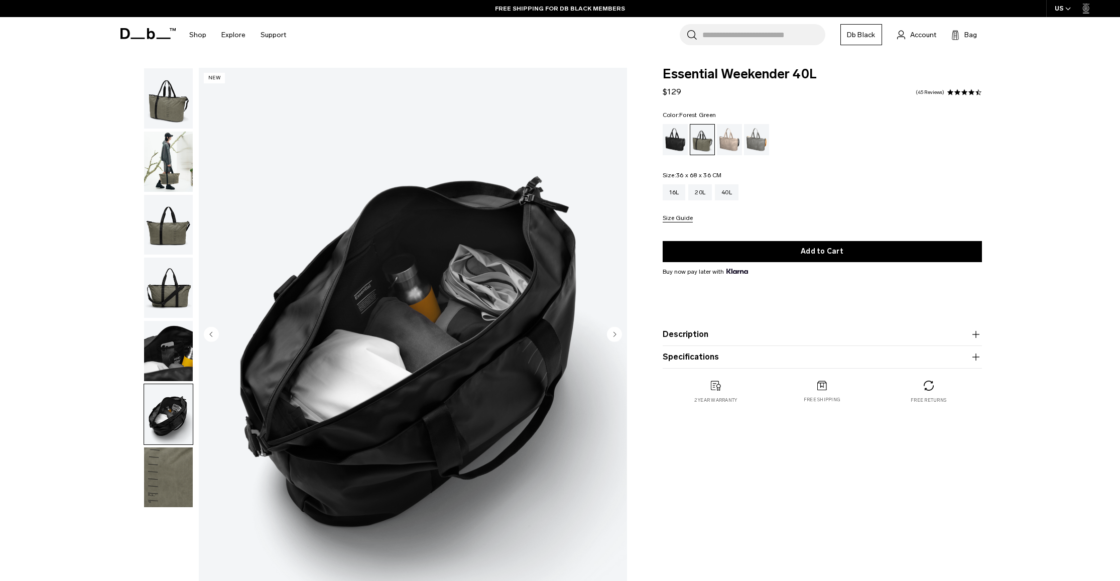
click at [187, 334] on img "button" at bounding box center [168, 351] width 49 height 60
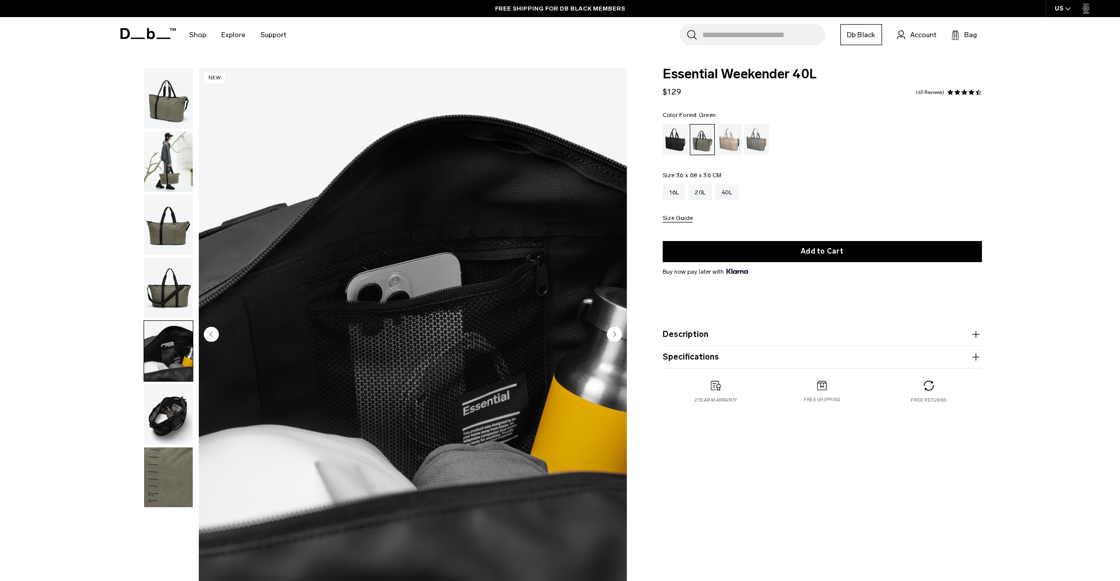
click at [181, 234] on img "button" at bounding box center [168, 225] width 49 height 60
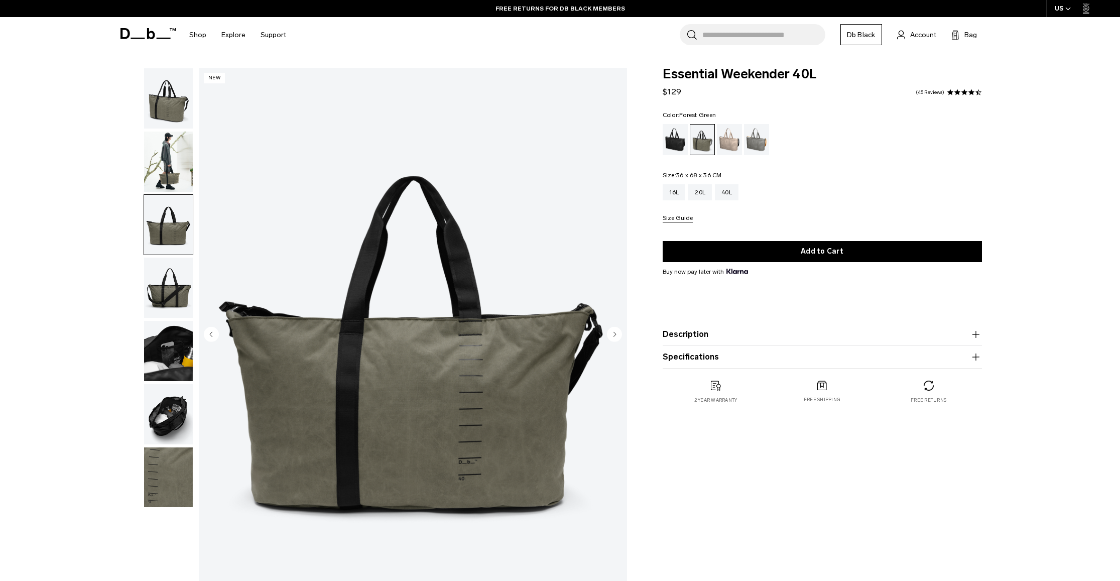
click at [160, 172] on img "button" at bounding box center [168, 162] width 49 height 60
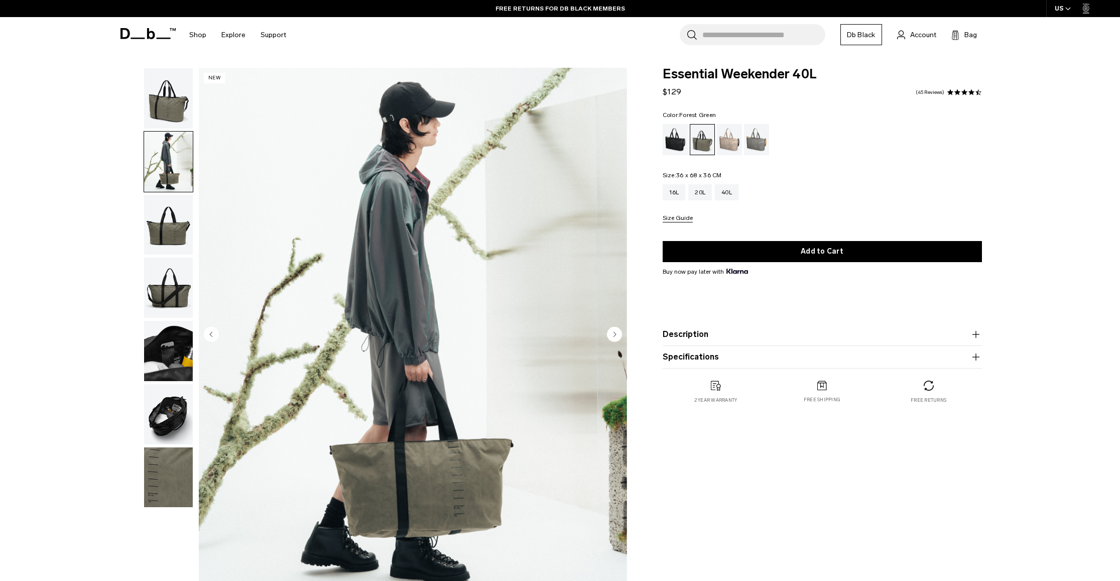
scroll to position [1, 0]
drag, startPoint x: 174, startPoint y: 229, endPoint x: 189, endPoint y: 239, distance: 17.4
click at [173, 230] on img "button" at bounding box center [168, 224] width 49 height 60
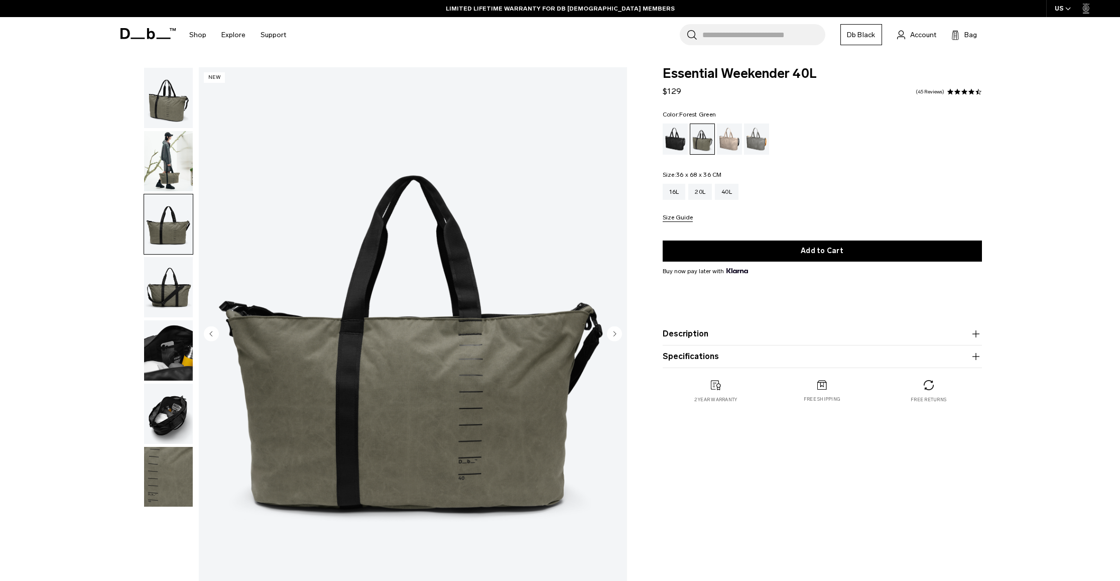
click at [682, 332] on button "Description" at bounding box center [822, 334] width 319 height 12
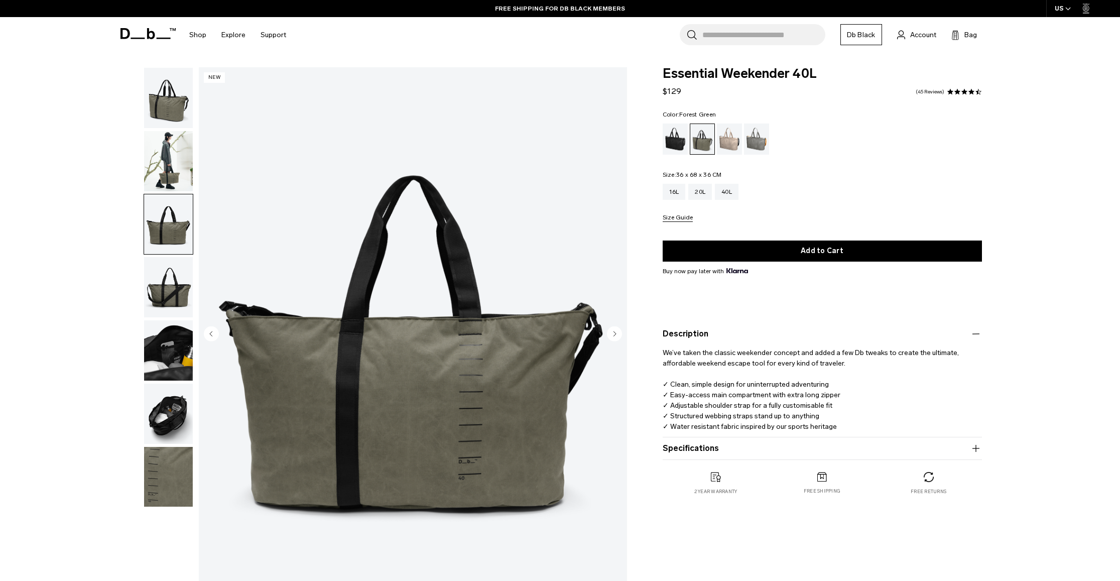
click at [715, 449] on button "Specifications" at bounding box center [822, 448] width 319 height 12
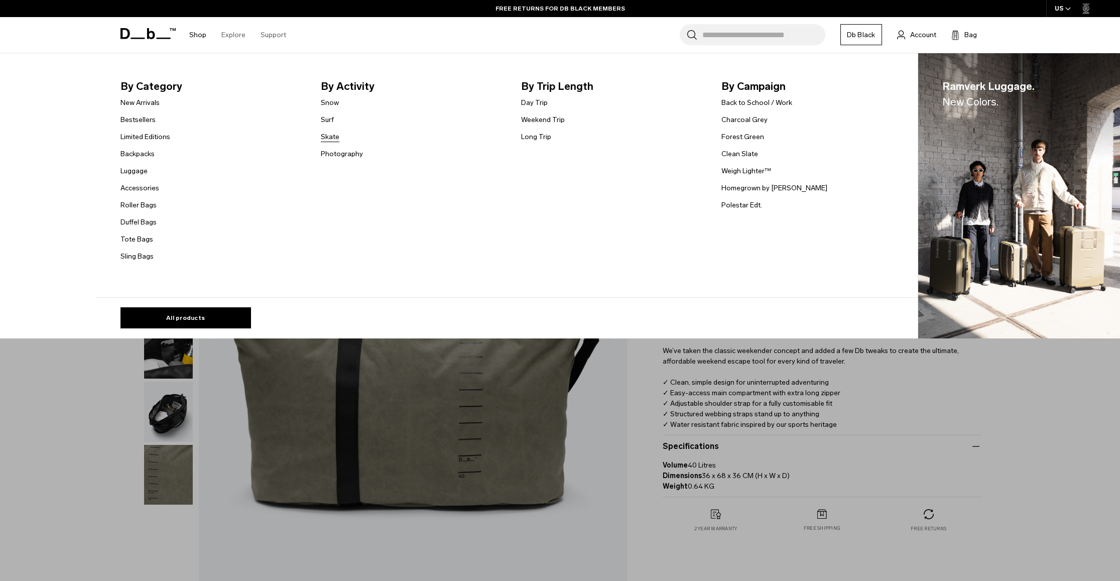
scroll to position [5, 0]
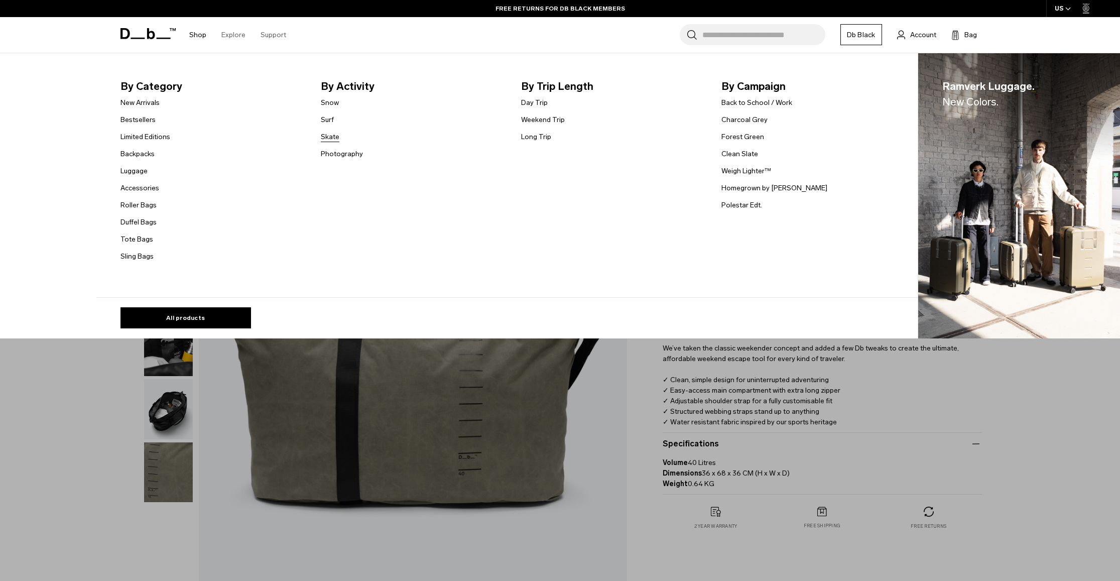
click at [334, 138] on link "Skate" at bounding box center [330, 137] width 19 height 11
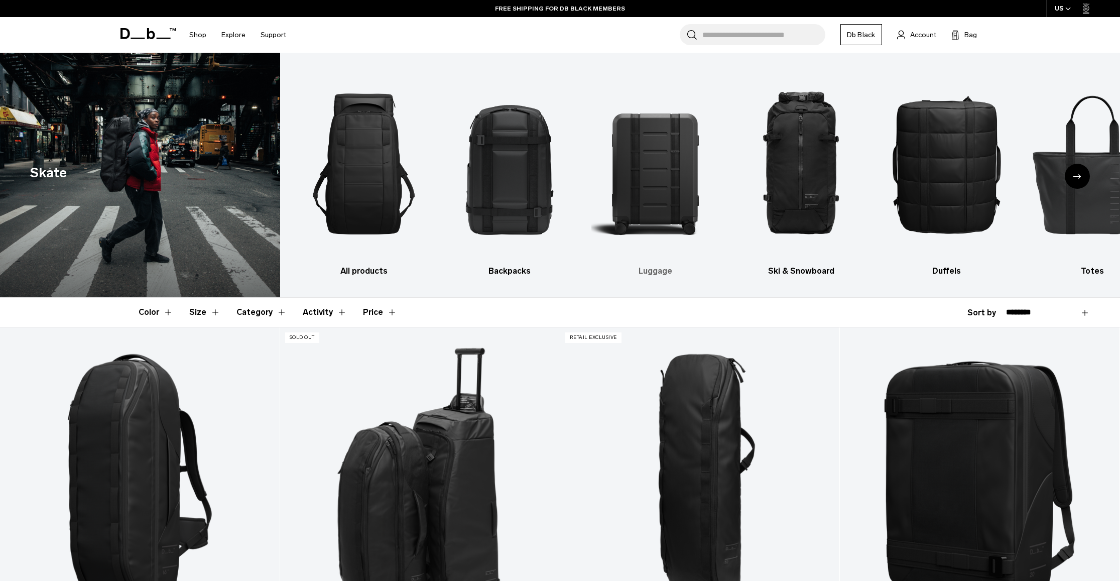
click at [658, 186] on img "3 / 10" at bounding box center [655, 164] width 128 height 192
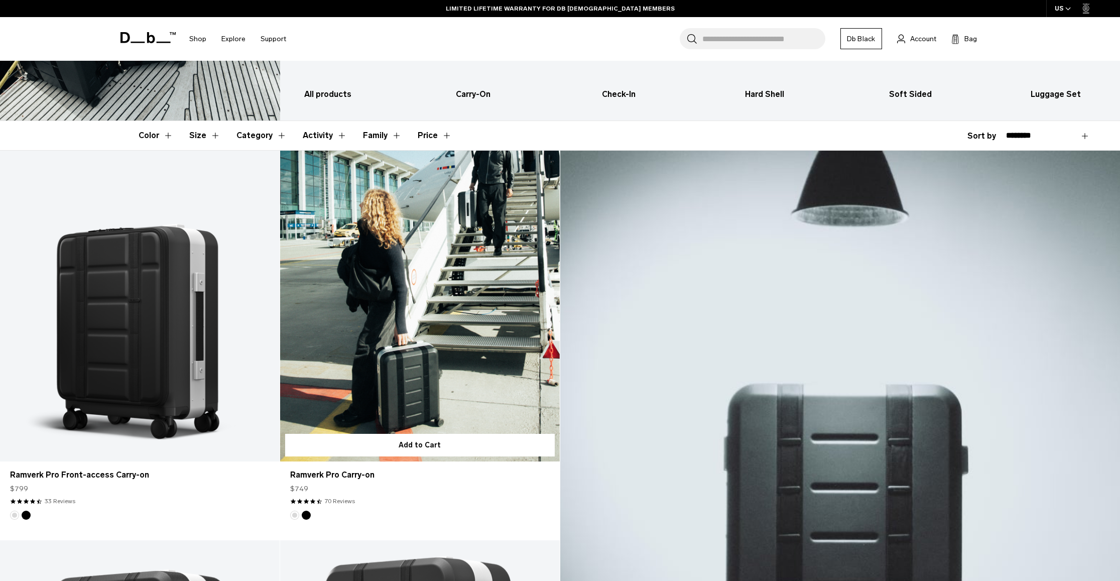
scroll to position [178, 0]
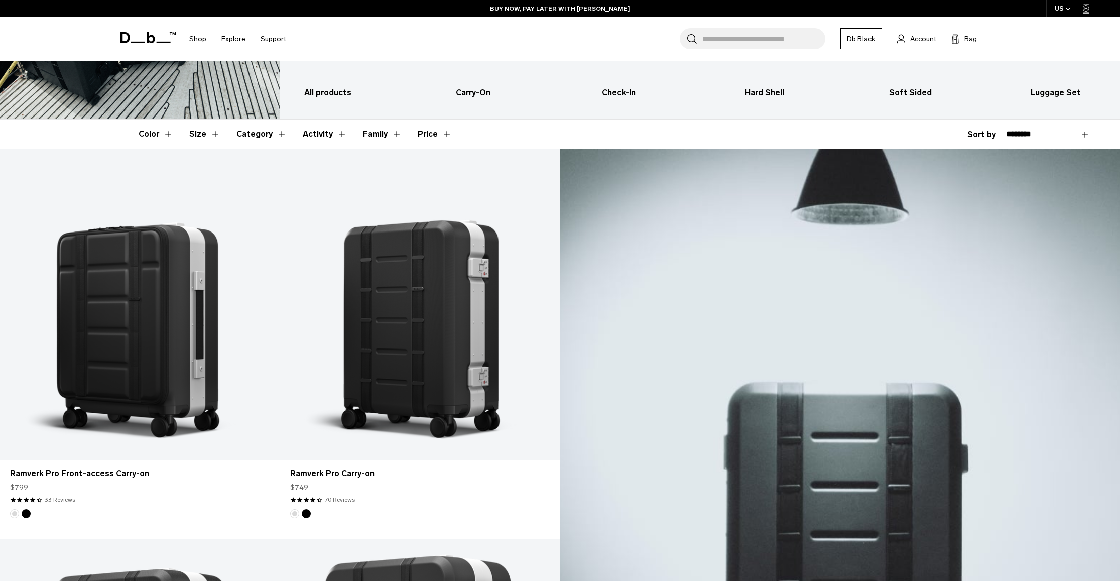
click at [199, 135] on button "Size" at bounding box center [204, 133] width 31 height 29
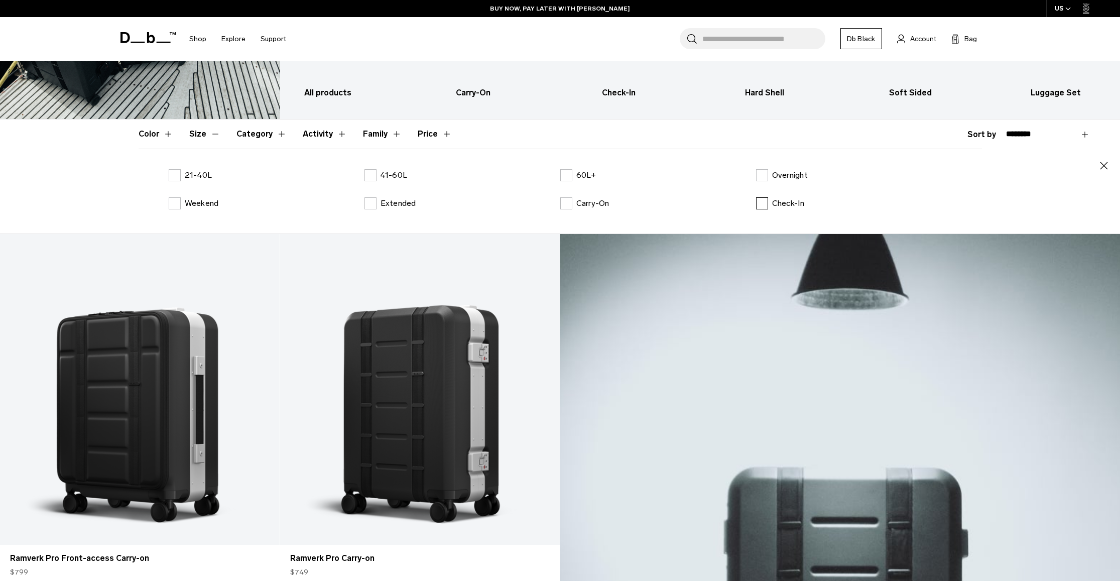
click at [764, 203] on label "Check-In" at bounding box center [780, 203] width 49 height 12
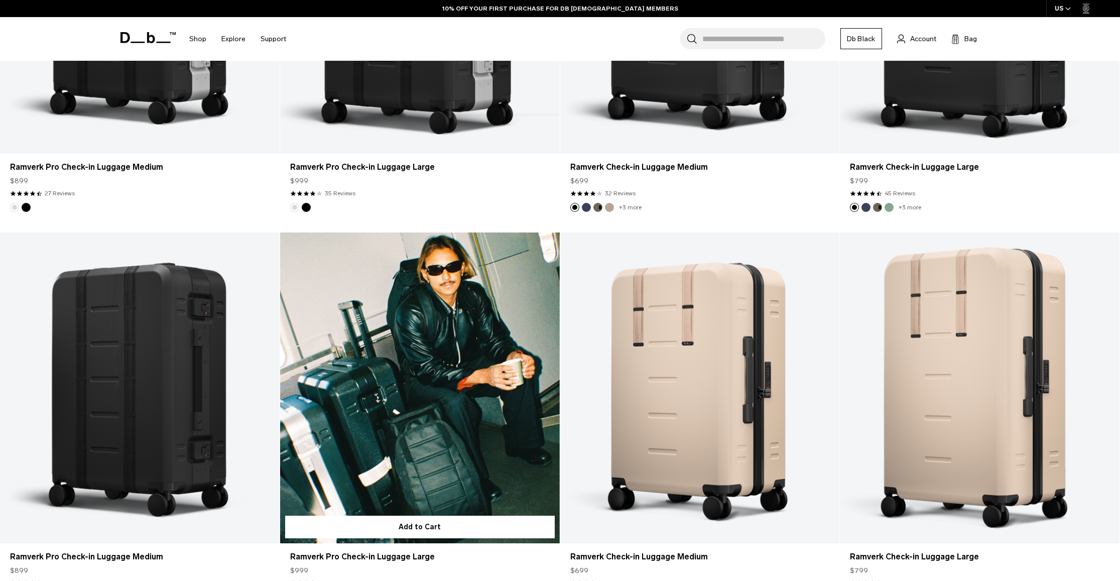
scroll to position [793, 0]
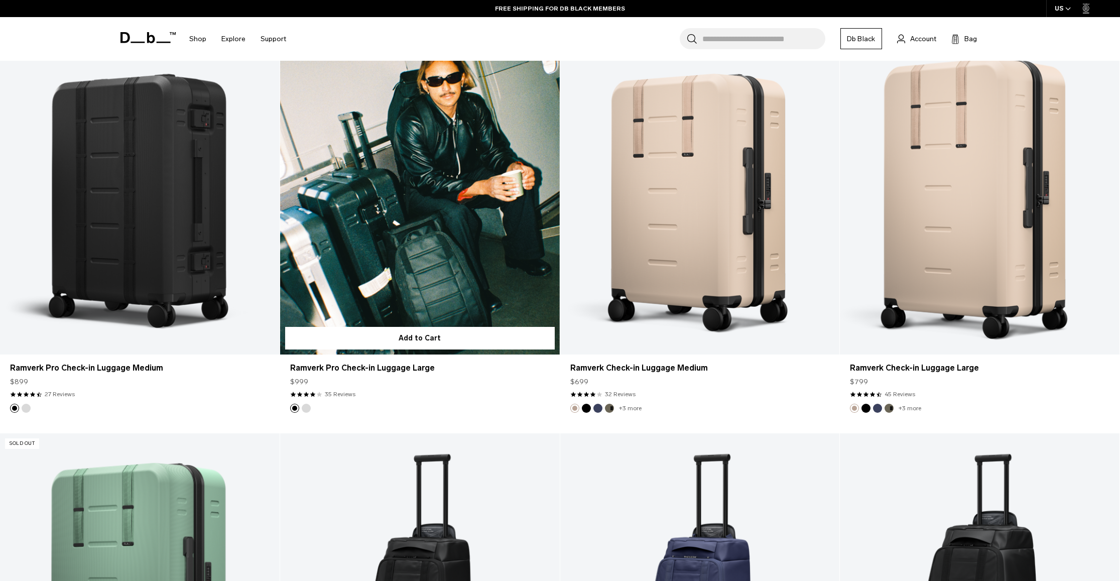
click at [350, 256] on link "Ramverk Pro Check-in Luggage Large" at bounding box center [420, 199] width 280 height 311
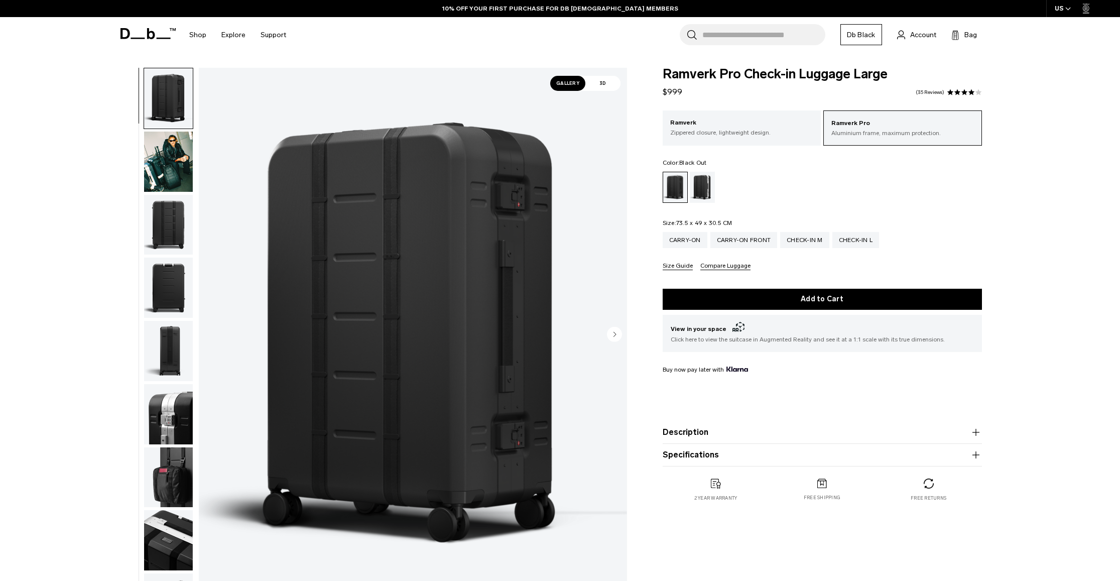
click at [178, 238] on img "button" at bounding box center [168, 225] width 49 height 60
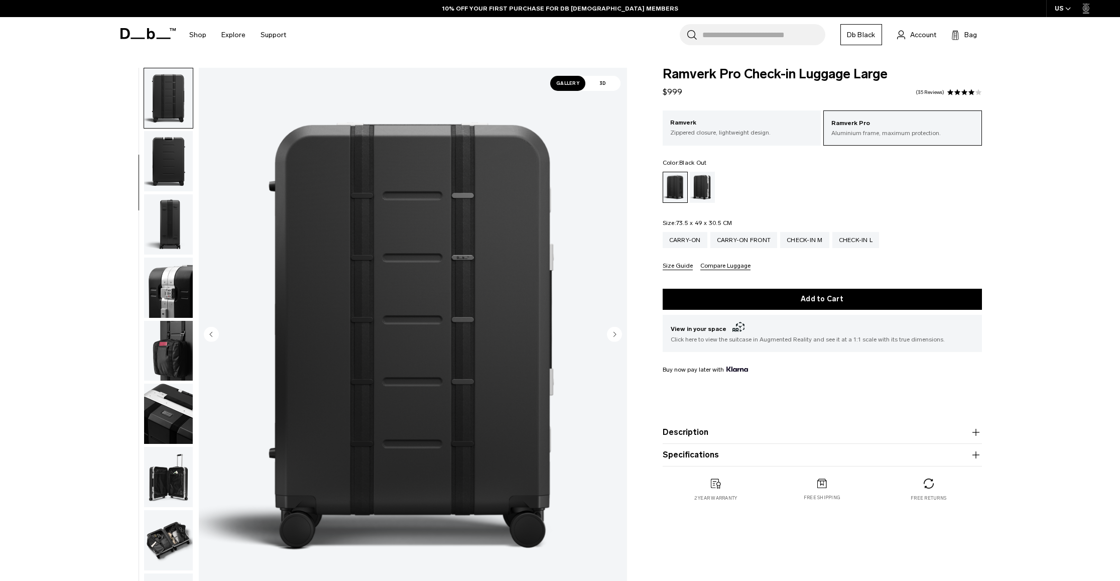
click at [173, 281] on img "button" at bounding box center [168, 287] width 49 height 60
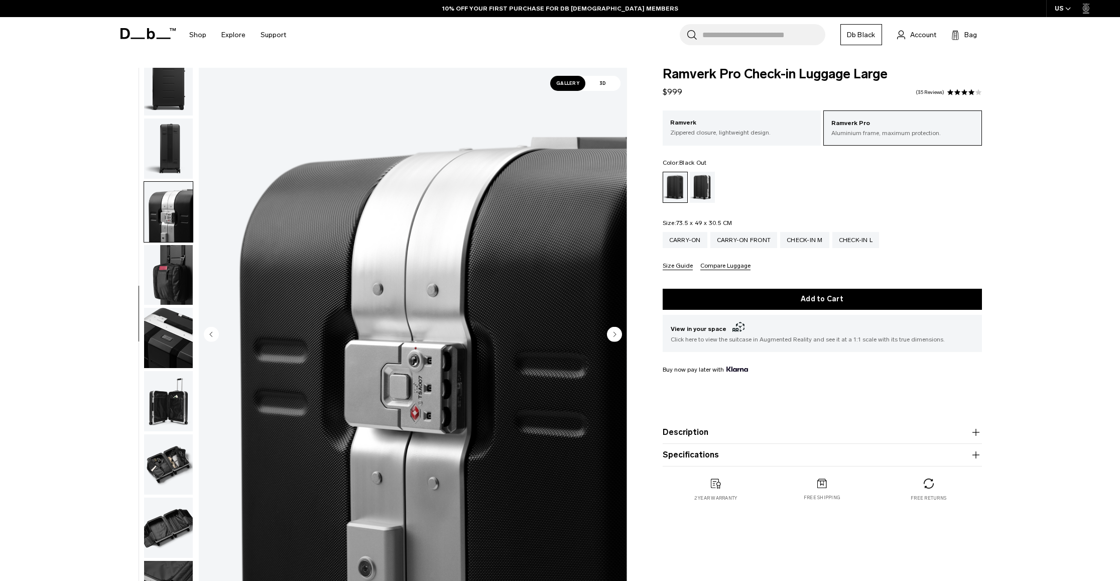
scroll to position [221, 0]
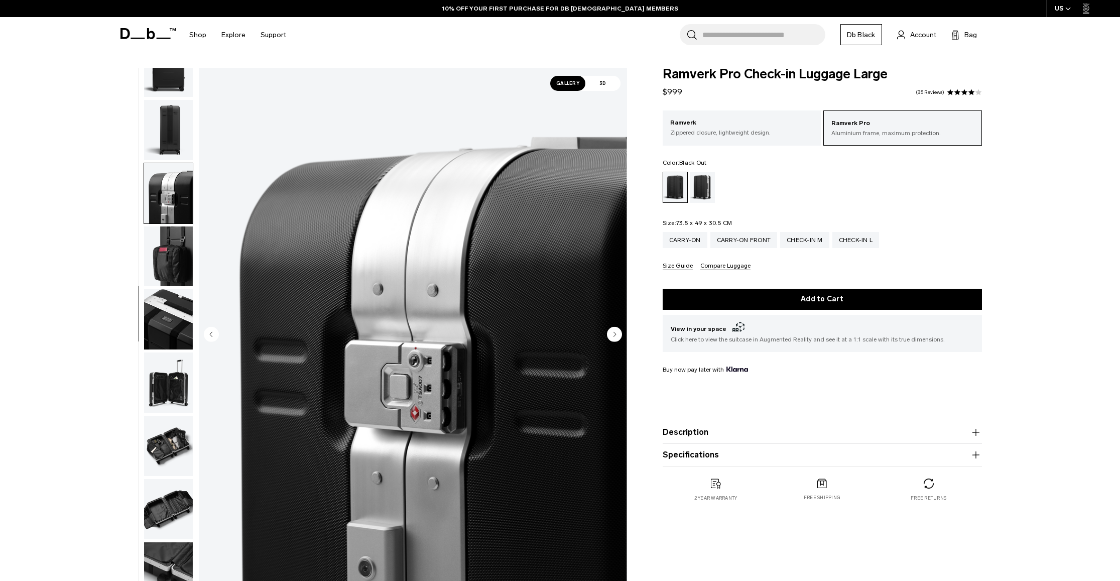
click at [172, 278] on img "button" at bounding box center [168, 256] width 49 height 60
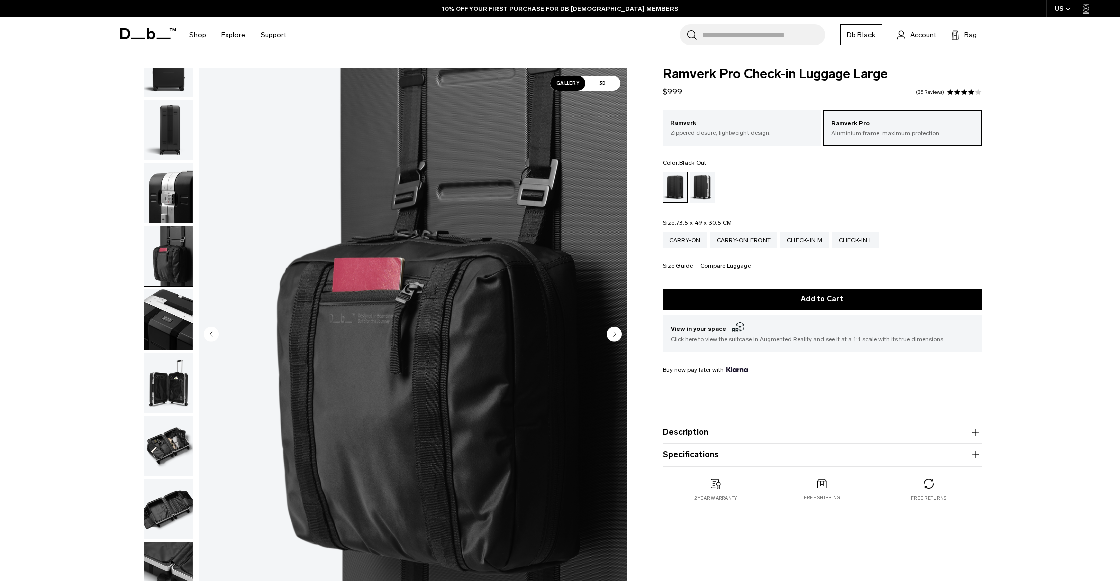
drag, startPoint x: 189, startPoint y: 328, endPoint x: 184, endPoint y: 328, distance: 5.0
click at [189, 328] on img "button" at bounding box center [168, 319] width 49 height 60
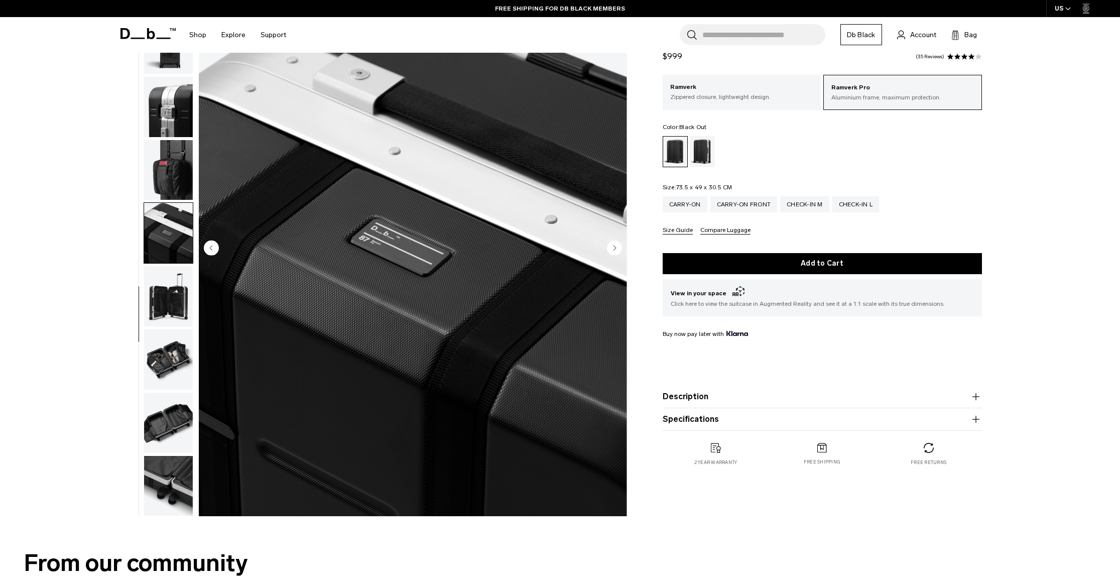
scroll to position [109, 0]
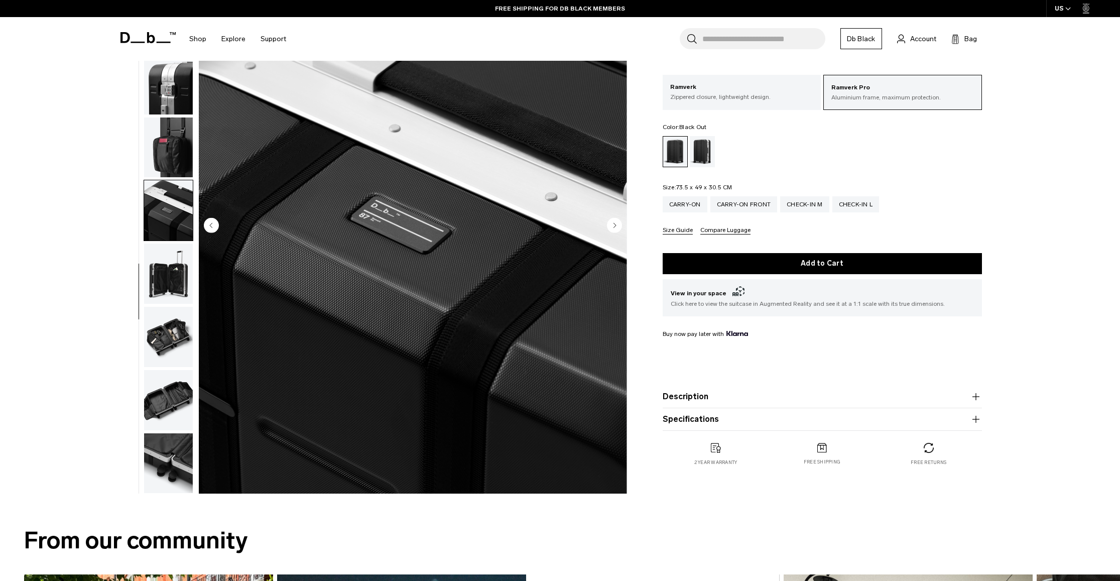
click at [160, 295] on img "button" at bounding box center [168, 273] width 49 height 60
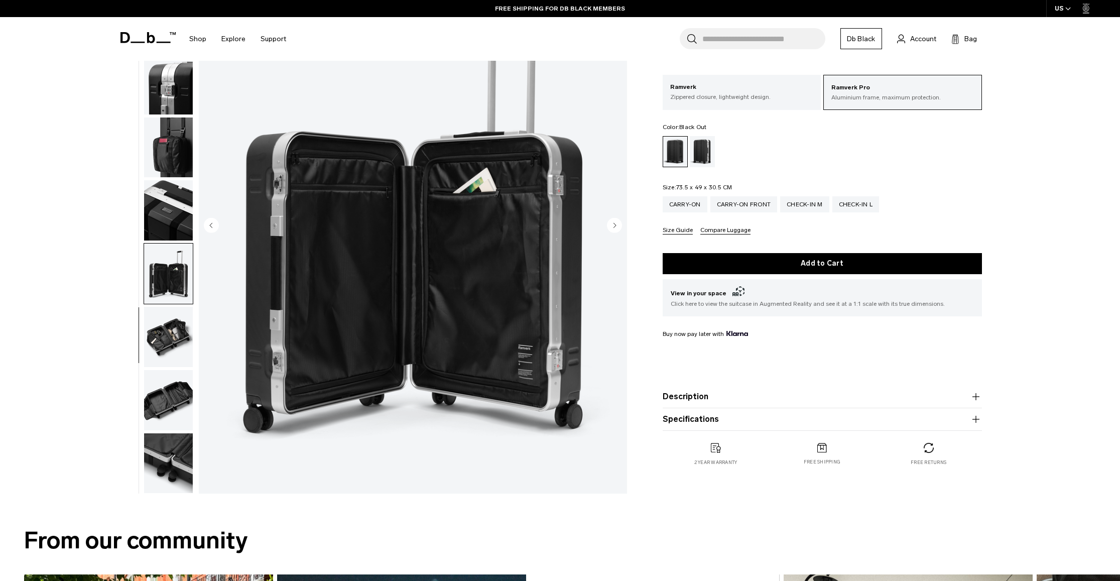
click at [159, 348] on img "button" at bounding box center [168, 337] width 49 height 60
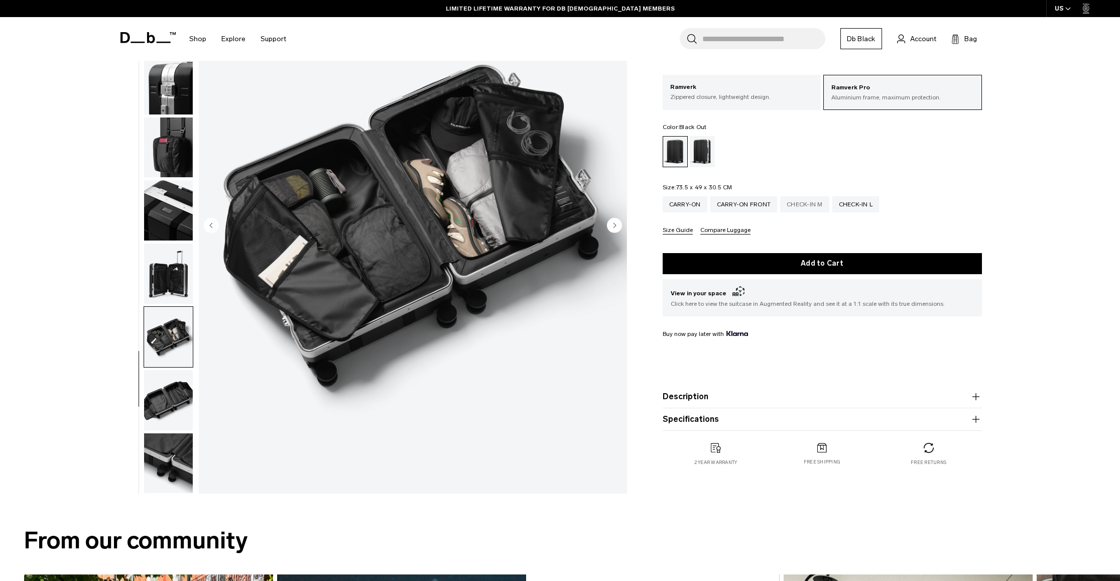
scroll to position [107, 0]
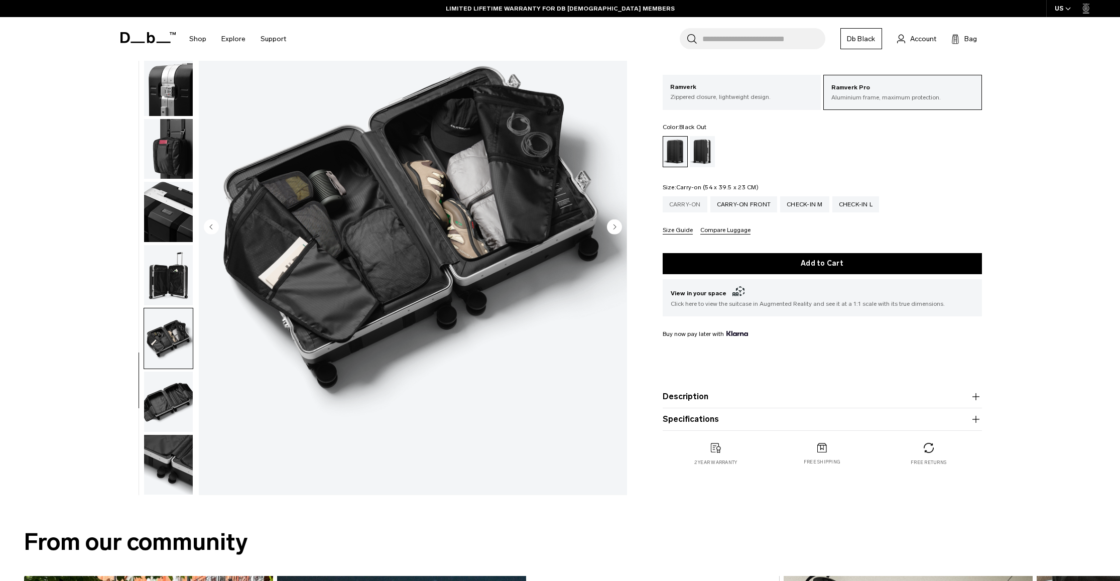
click at [687, 206] on div "Carry-on" at bounding box center [685, 204] width 45 height 16
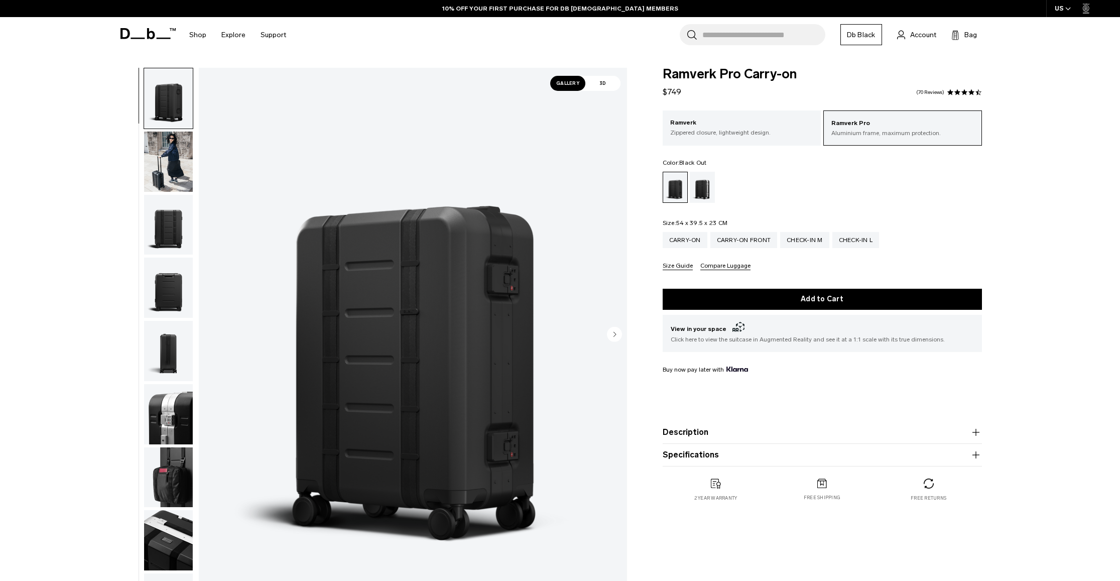
click at [179, 179] on img "button" at bounding box center [168, 162] width 49 height 60
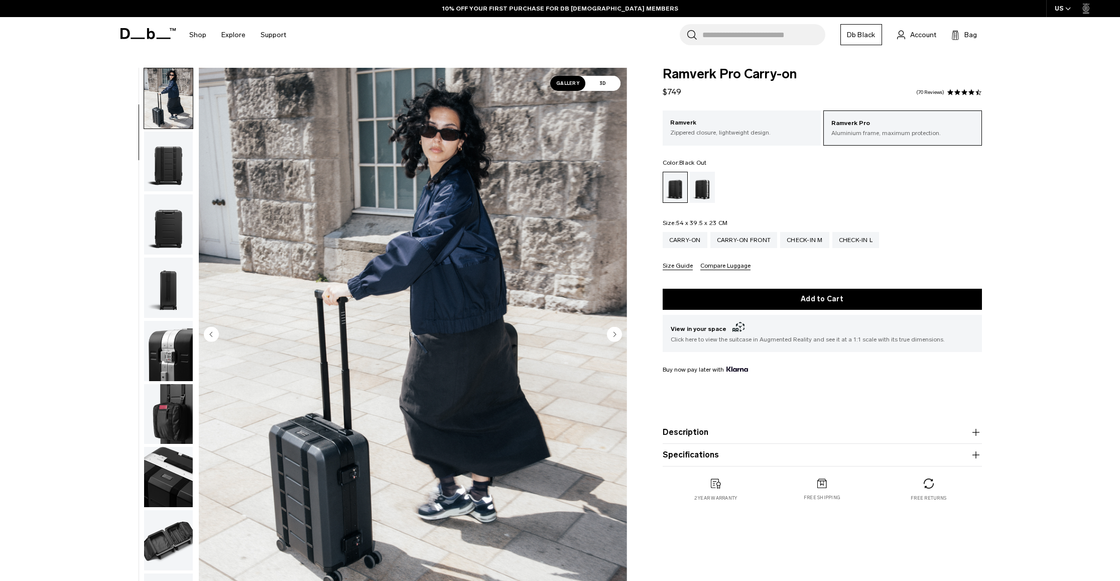
click at [165, 224] on img "button" at bounding box center [168, 224] width 49 height 60
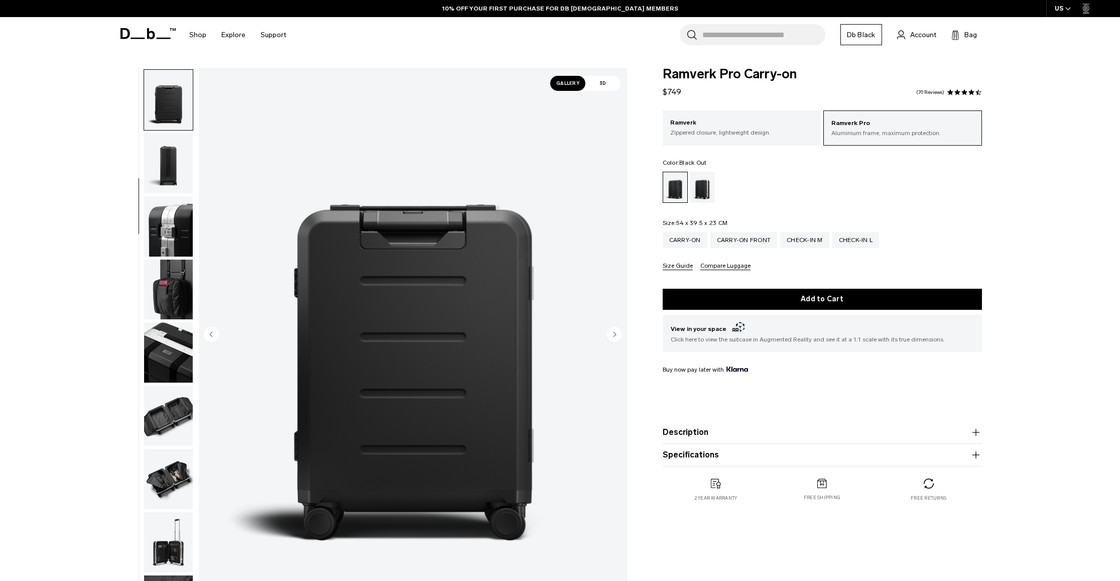
scroll to position [189, 0]
click at [183, 283] on img "button" at bounding box center [168, 288] width 49 height 60
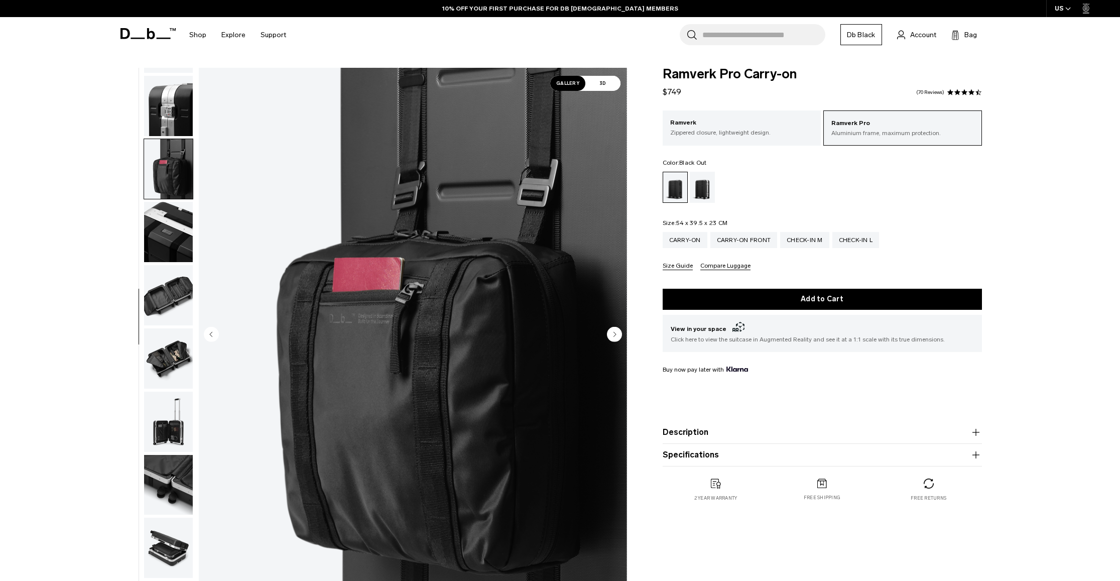
scroll to position [347, 0]
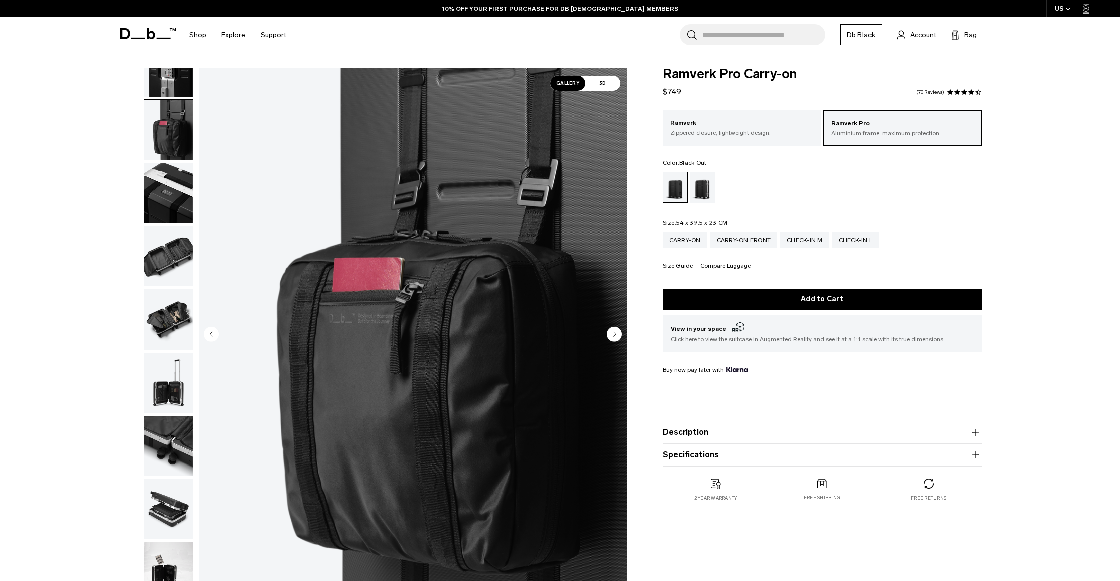
click at [181, 323] on img "button" at bounding box center [168, 319] width 49 height 60
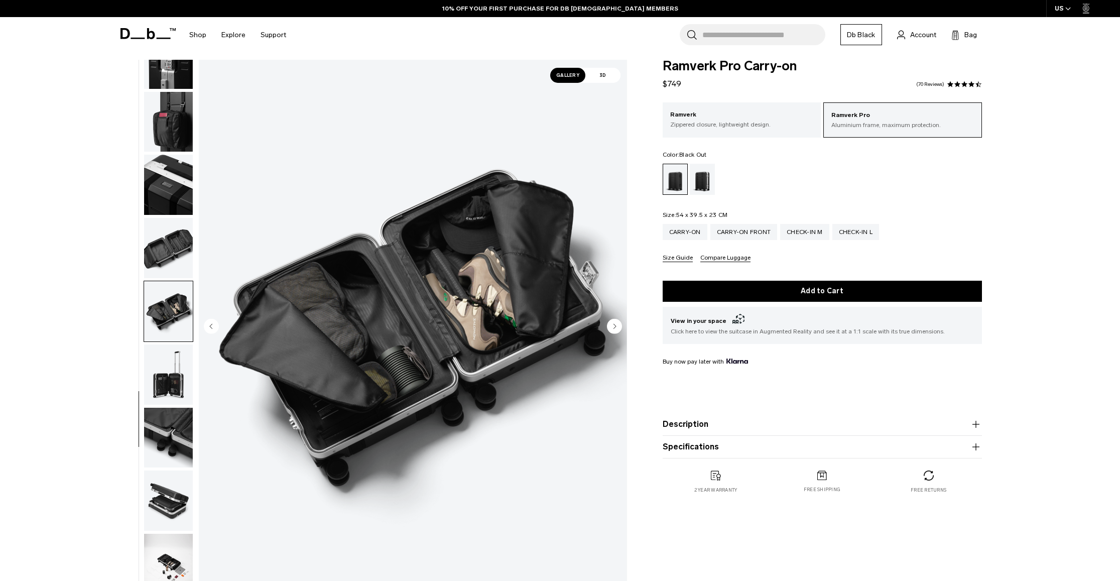
scroll to position [9, 0]
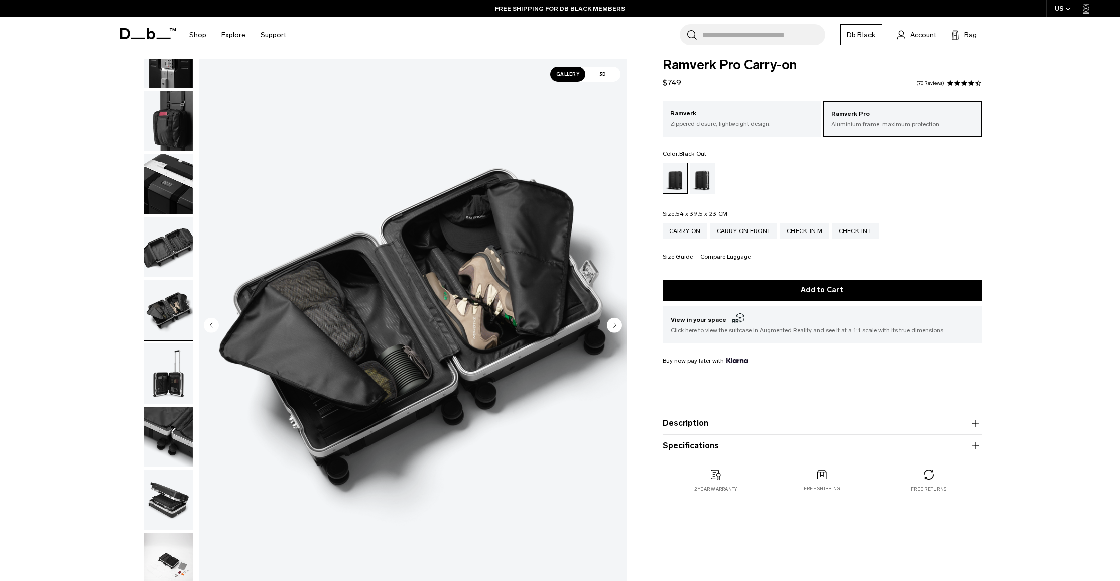
click at [758, 429] on button "Description" at bounding box center [822, 423] width 319 height 12
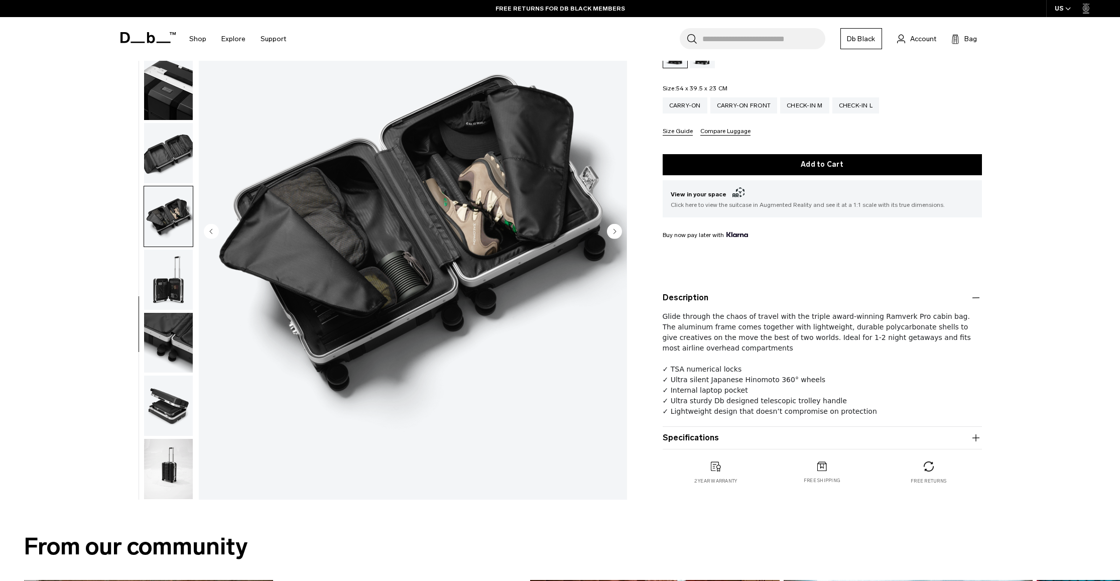
scroll to position [132, 0]
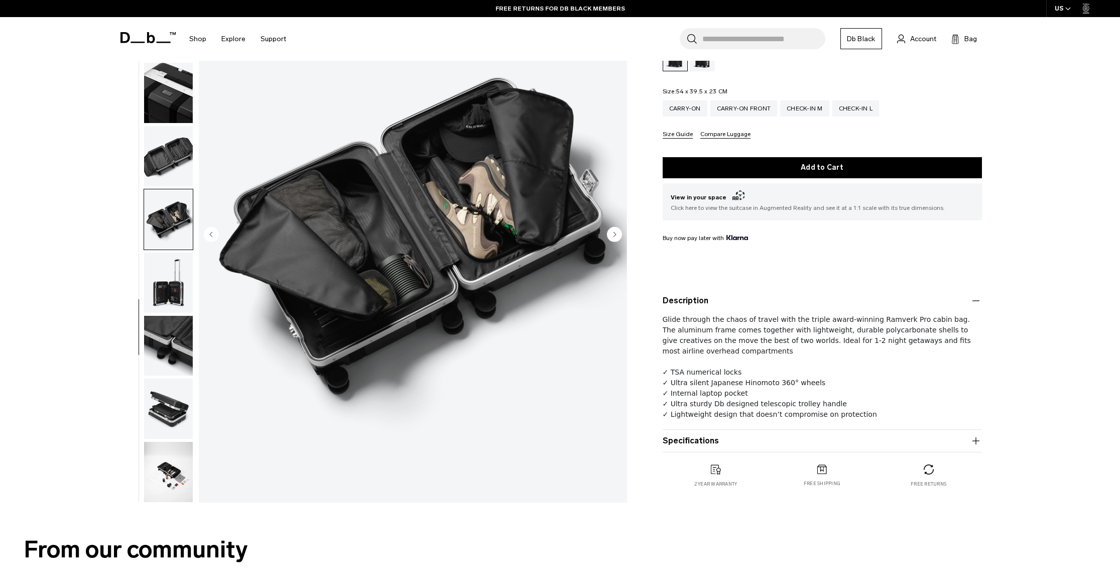
click at [699, 438] on button "Specifications" at bounding box center [822, 441] width 319 height 12
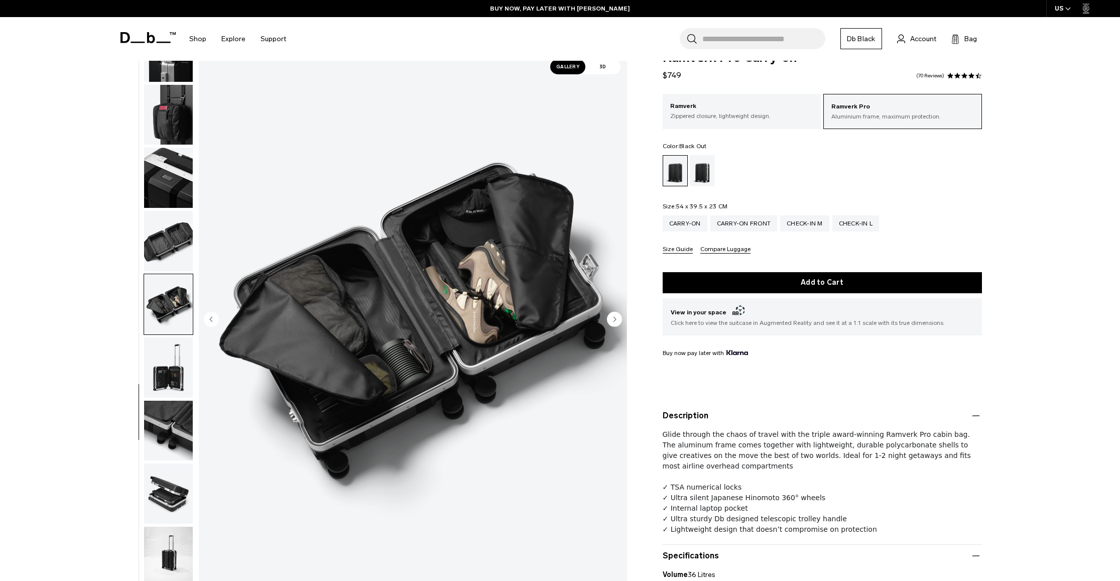
scroll to position [0, 0]
